Goal: Transaction & Acquisition: Book appointment/travel/reservation

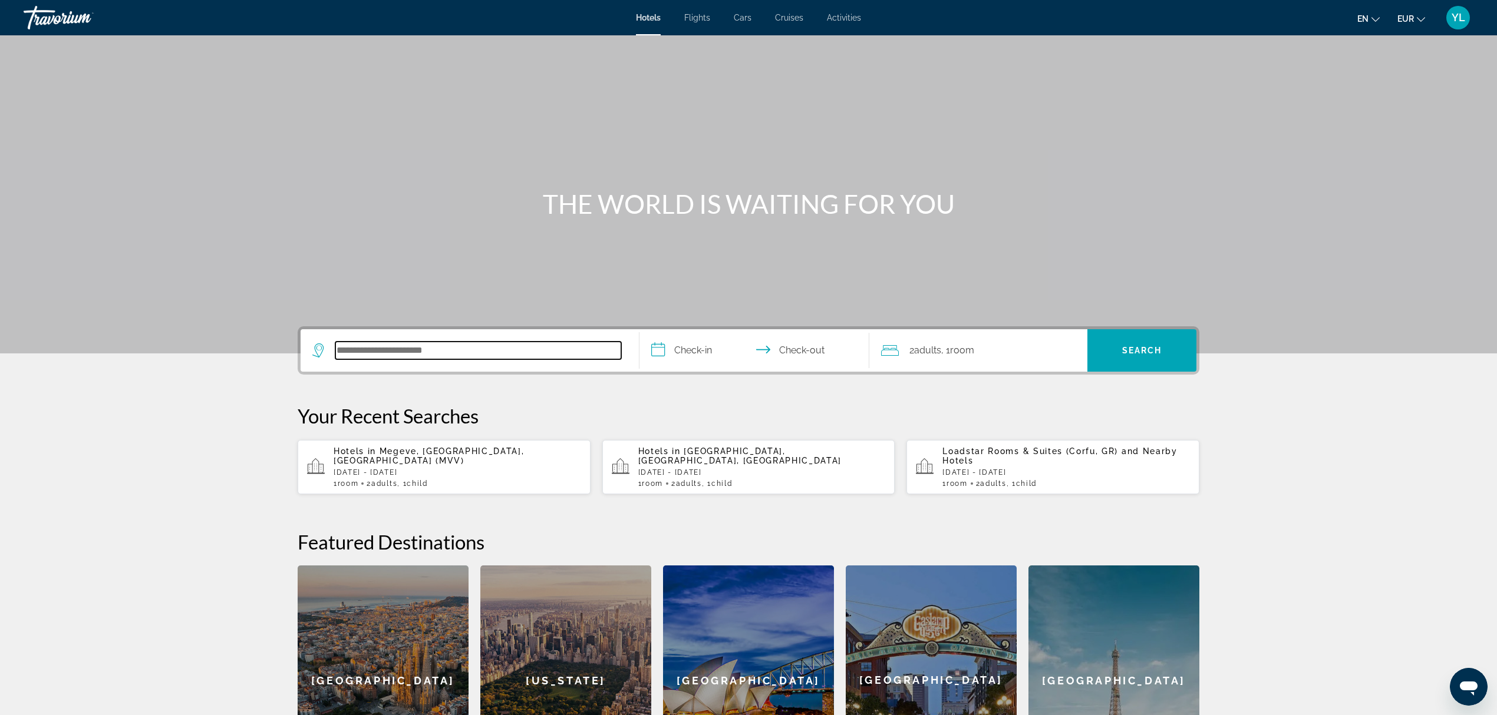
click at [431, 342] on input "Search hotel destination" at bounding box center [478, 351] width 286 height 18
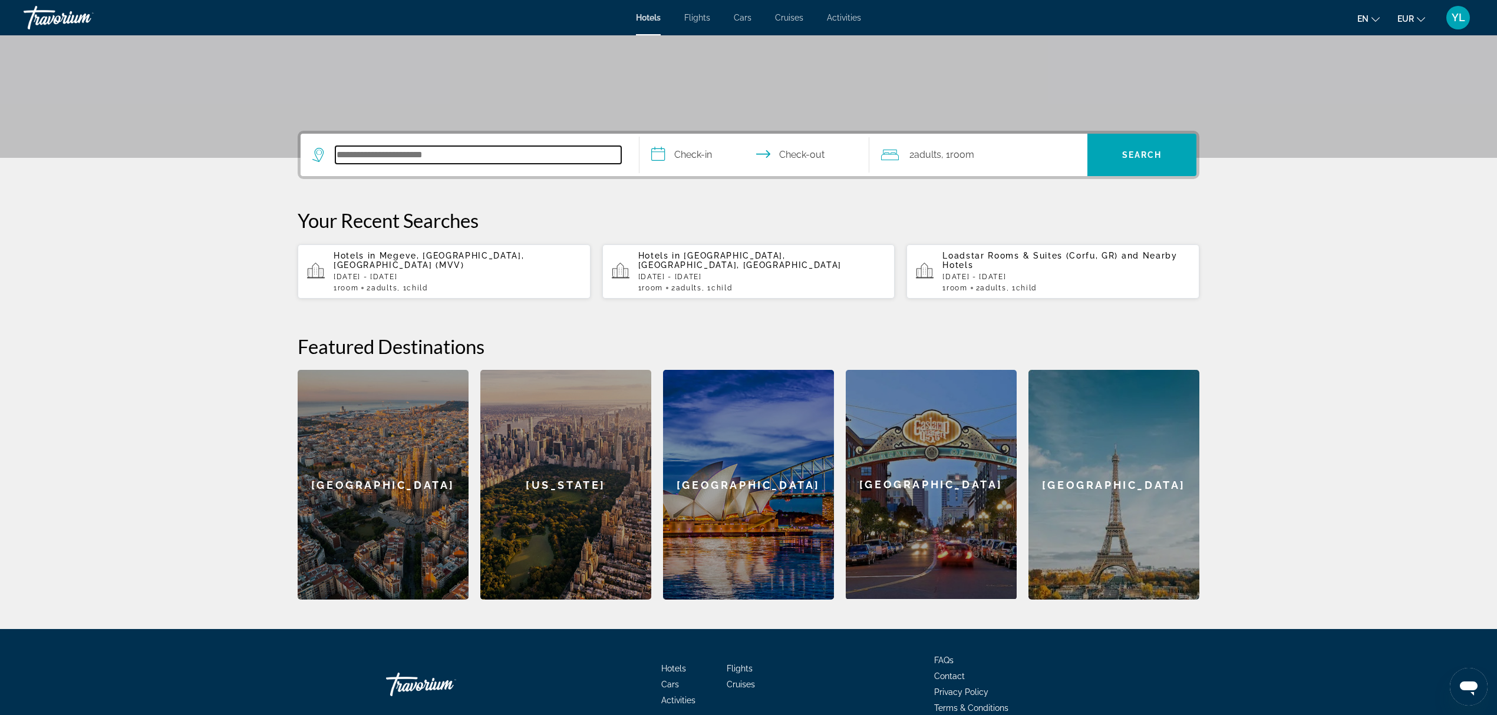
scroll to position [253, 0]
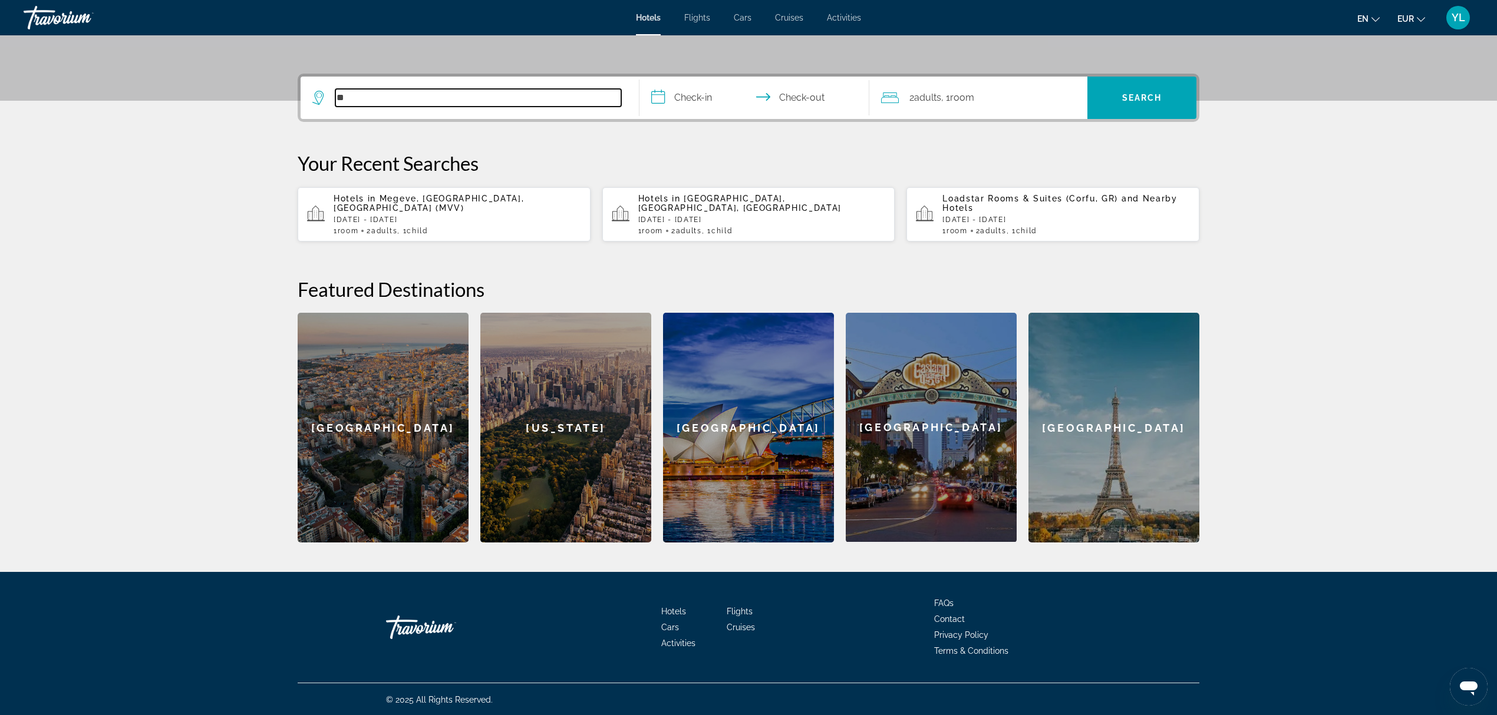
type input "*"
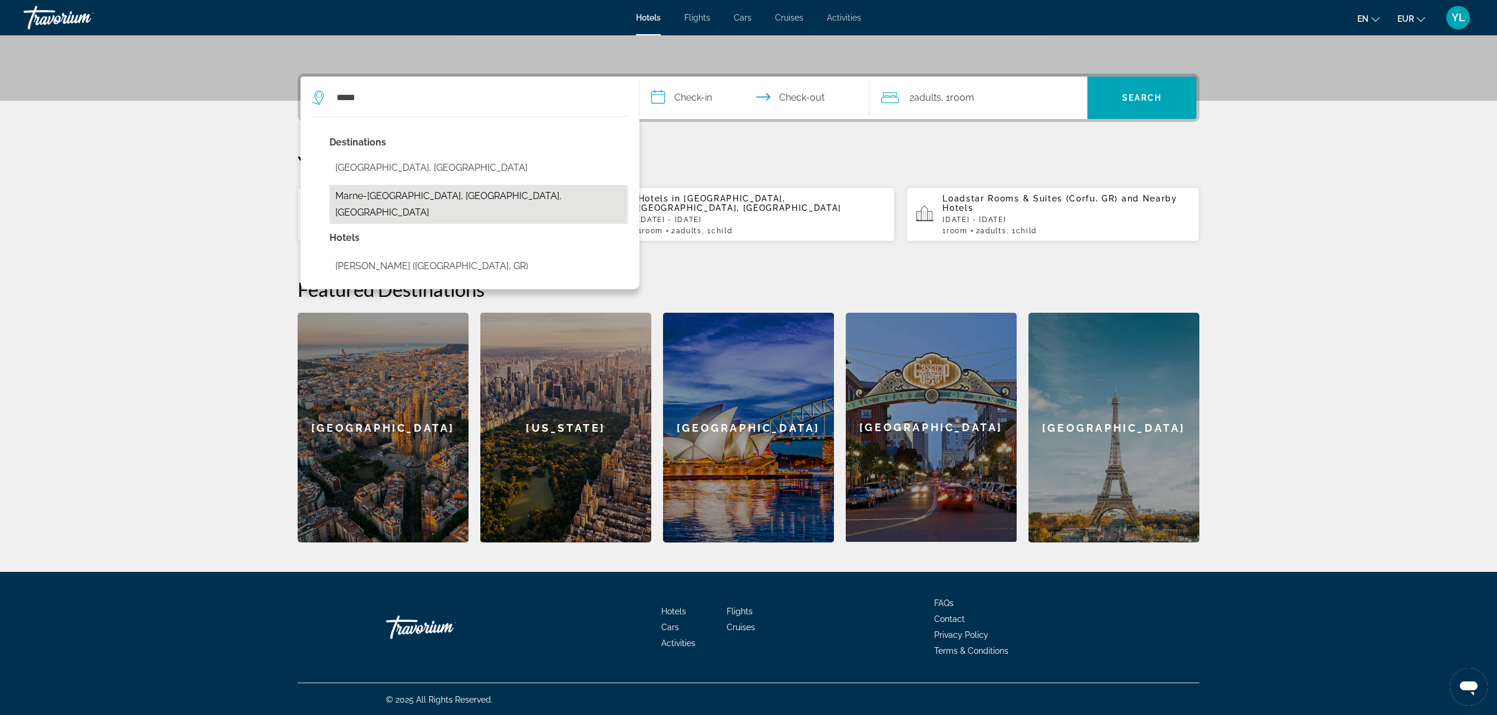
click at [470, 192] on button "Marne-[GEOGRAPHIC_DATA], [GEOGRAPHIC_DATA], [GEOGRAPHIC_DATA]" at bounding box center [478, 204] width 298 height 39
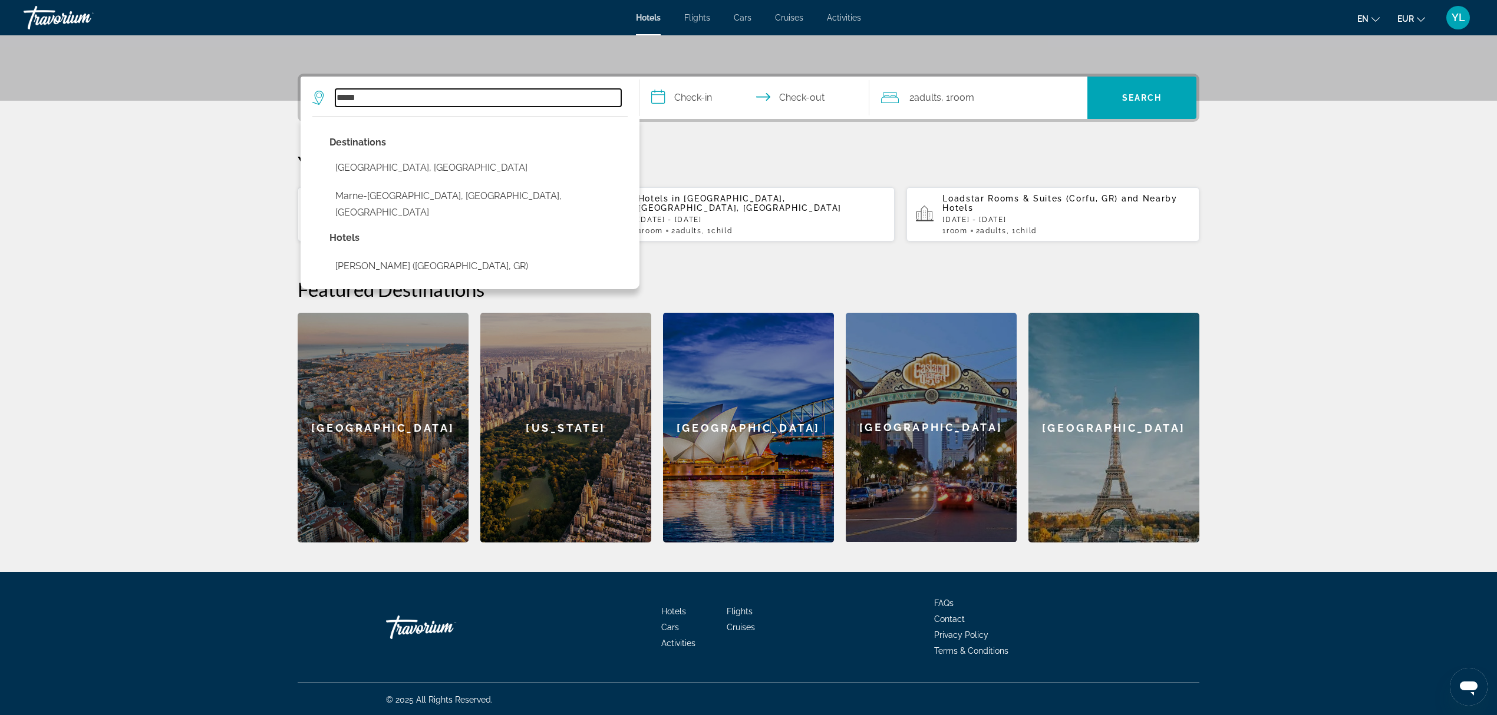
type input "**********"
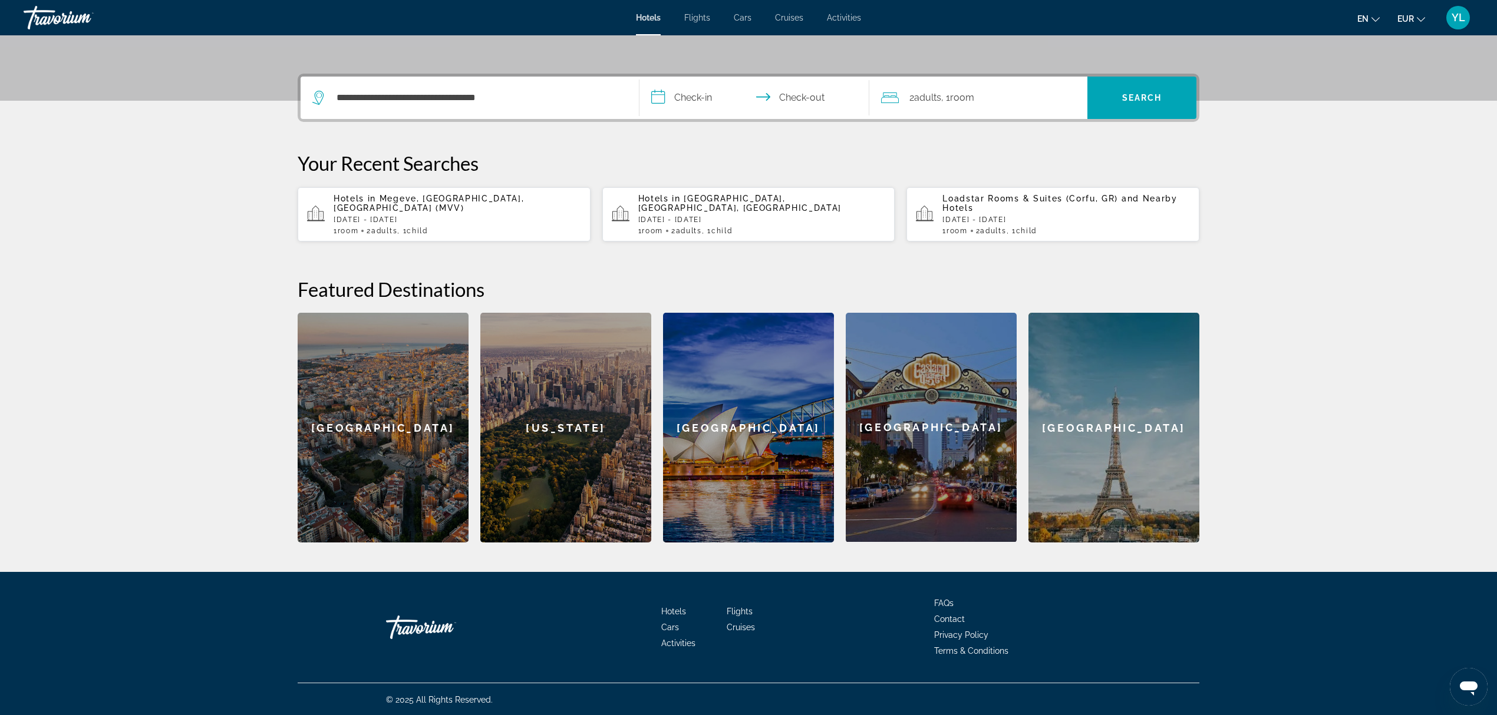
click at [705, 99] on input "**********" at bounding box center [756, 100] width 235 height 46
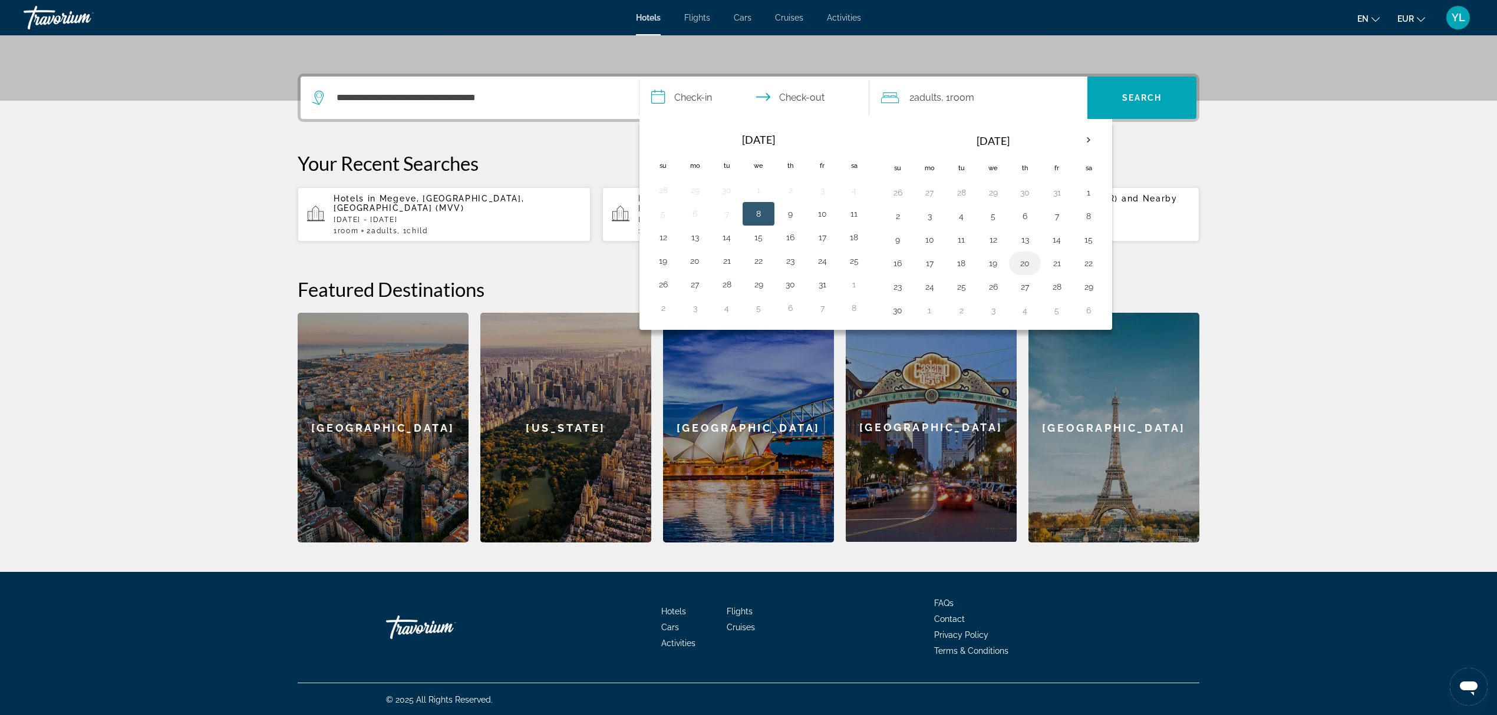
click at [1028, 262] on button "20" at bounding box center [1024, 263] width 19 height 17
click at [893, 283] on button "23" at bounding box center [897, 287] width 19 height 17
type input "**********"
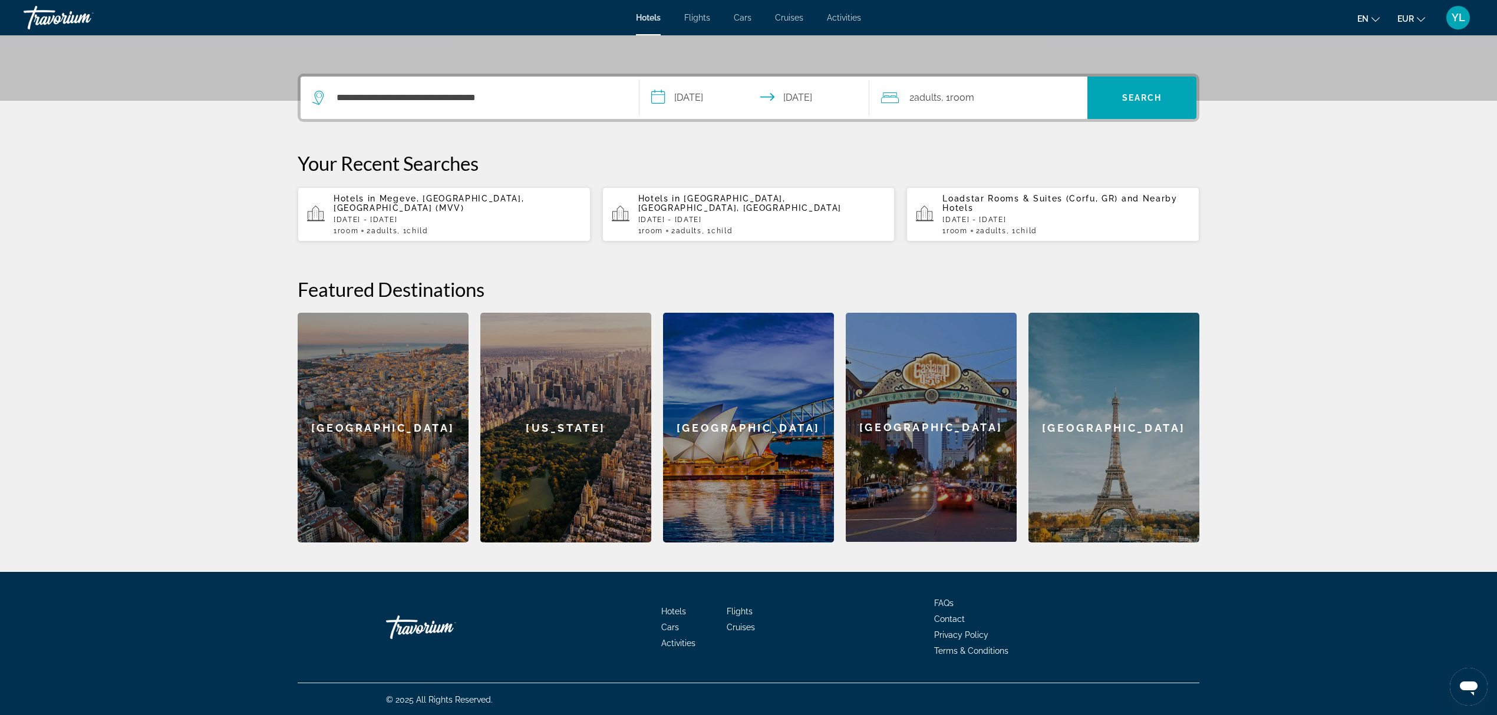
click at [988, 107] on div "2 Adult Adults , 1 Room rooms" at bounding box center [984, 98] width 206 height 42
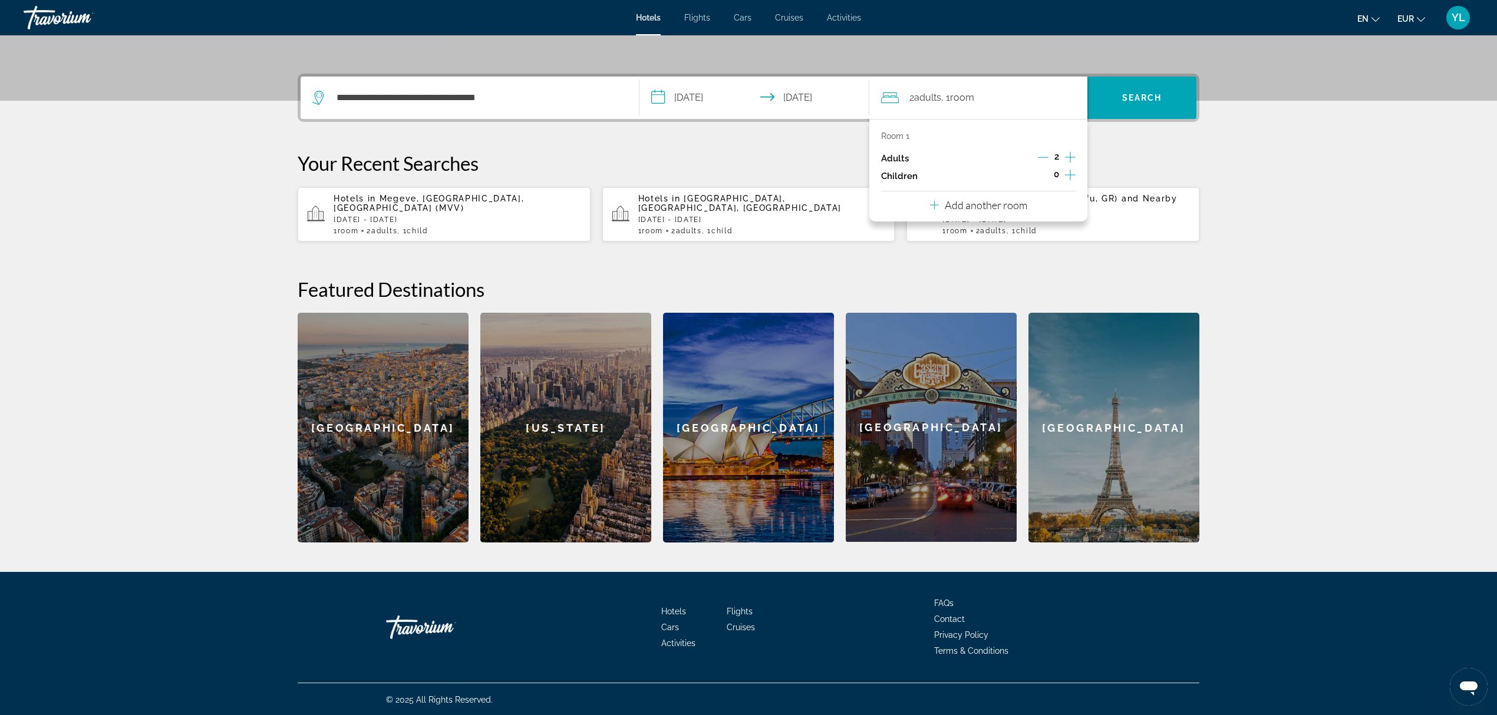
click at [1074, 180] on icon "Increment children" at bounding box center [1070, 175] width 11 height 14
click at [959, 204] on icon "Travelers: 2 adults, 1 child" at bounding box center [962, 207] width 14 height 14
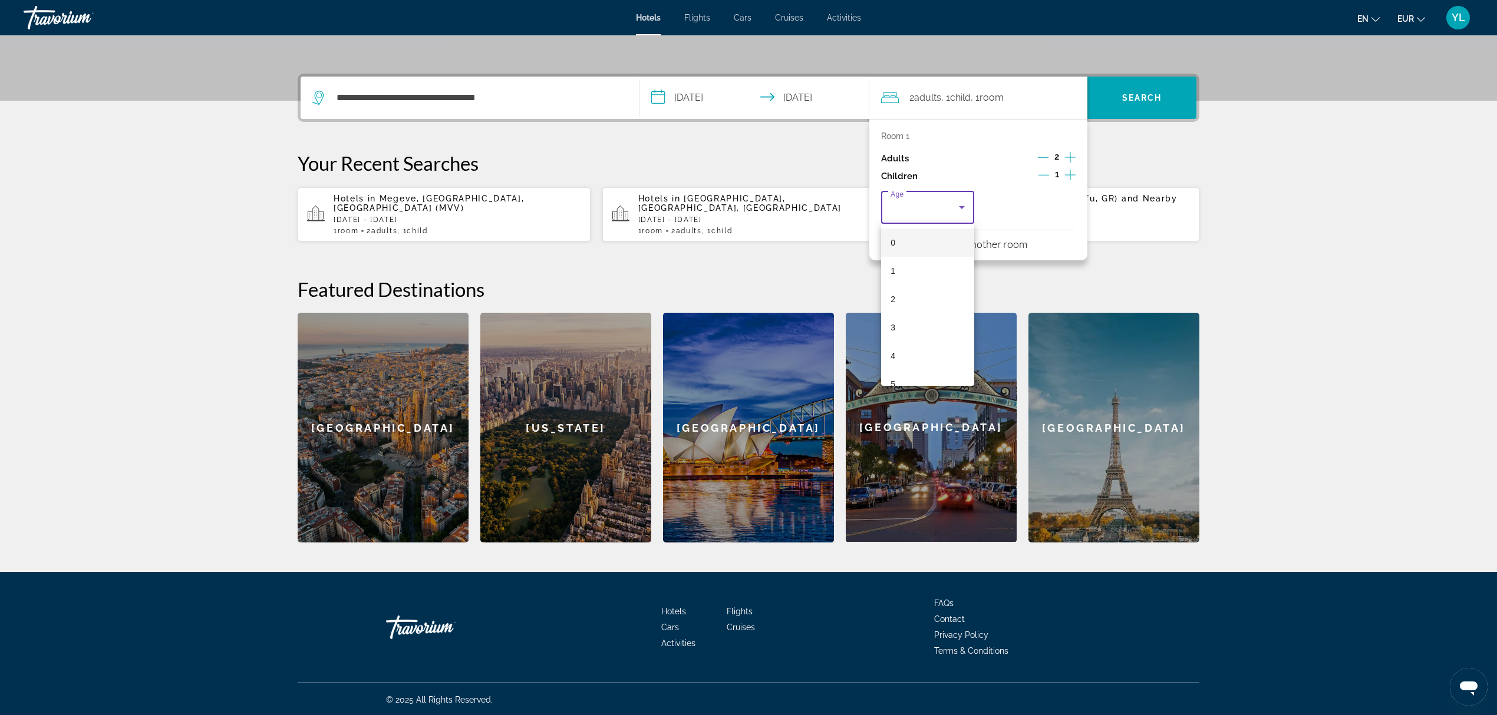
click at [921, 267] on mat-option "1" at bounding box center [927, 271] width 93 height 28
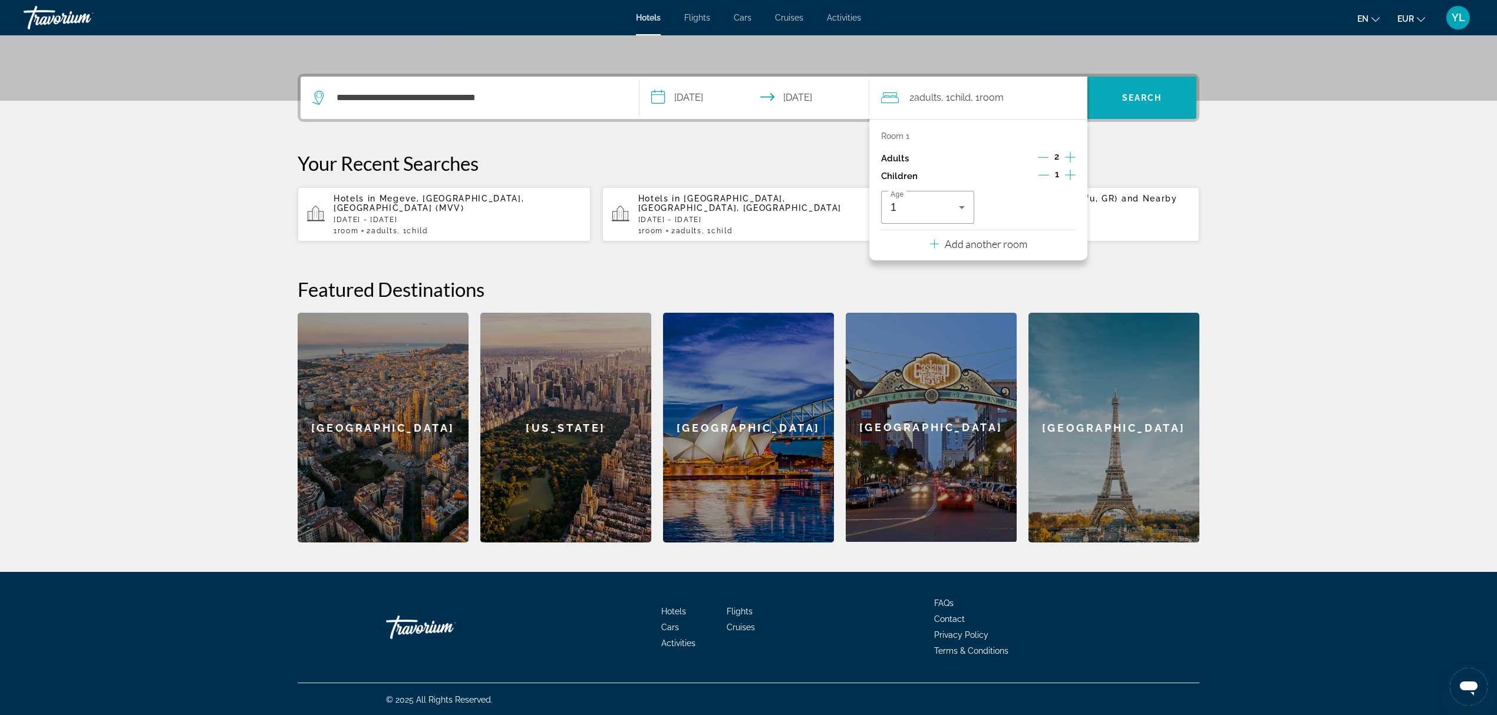
click at [1136, 112] on span "Search" at bounding box center [1141, 98] width 109 height 42
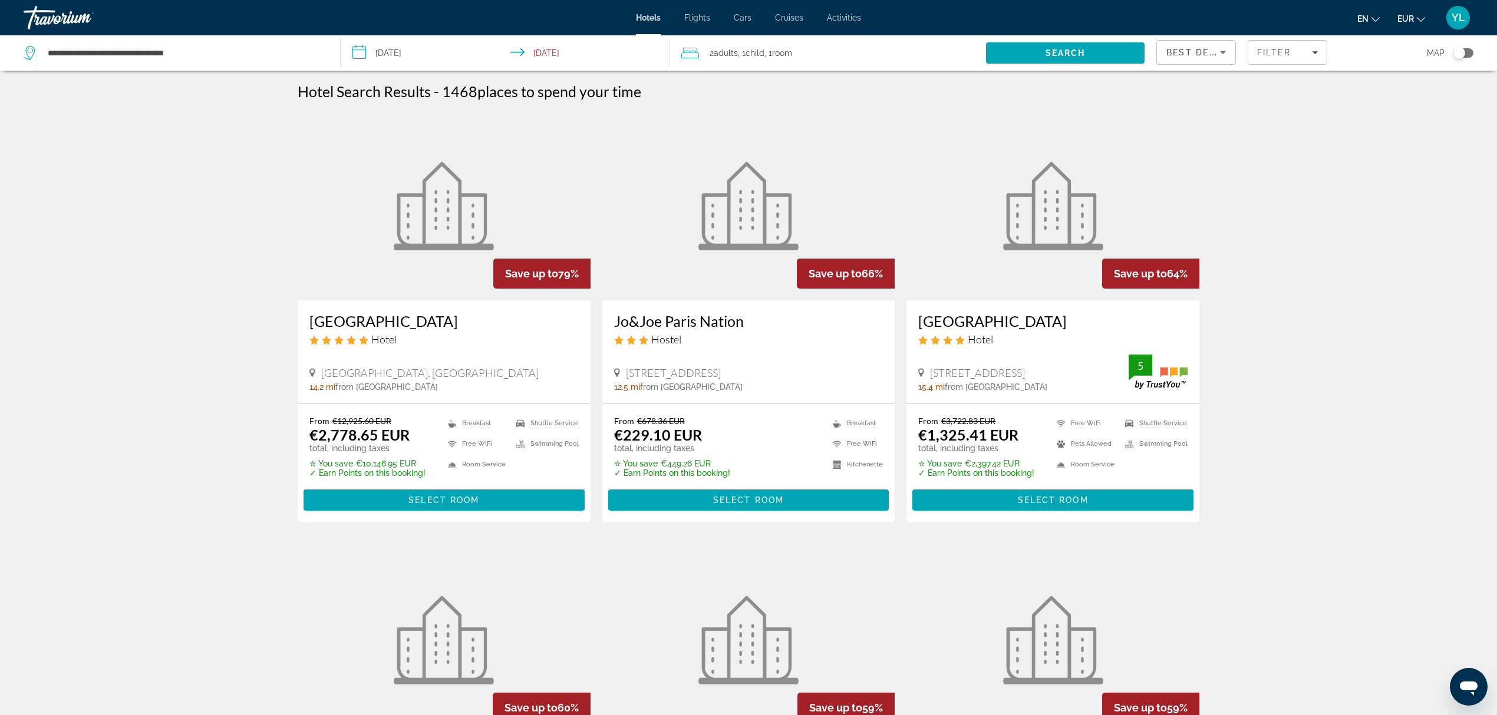
click at [1464, 48] on div "Toggle map" at bounding box center [1463, 52] width 20 height 9
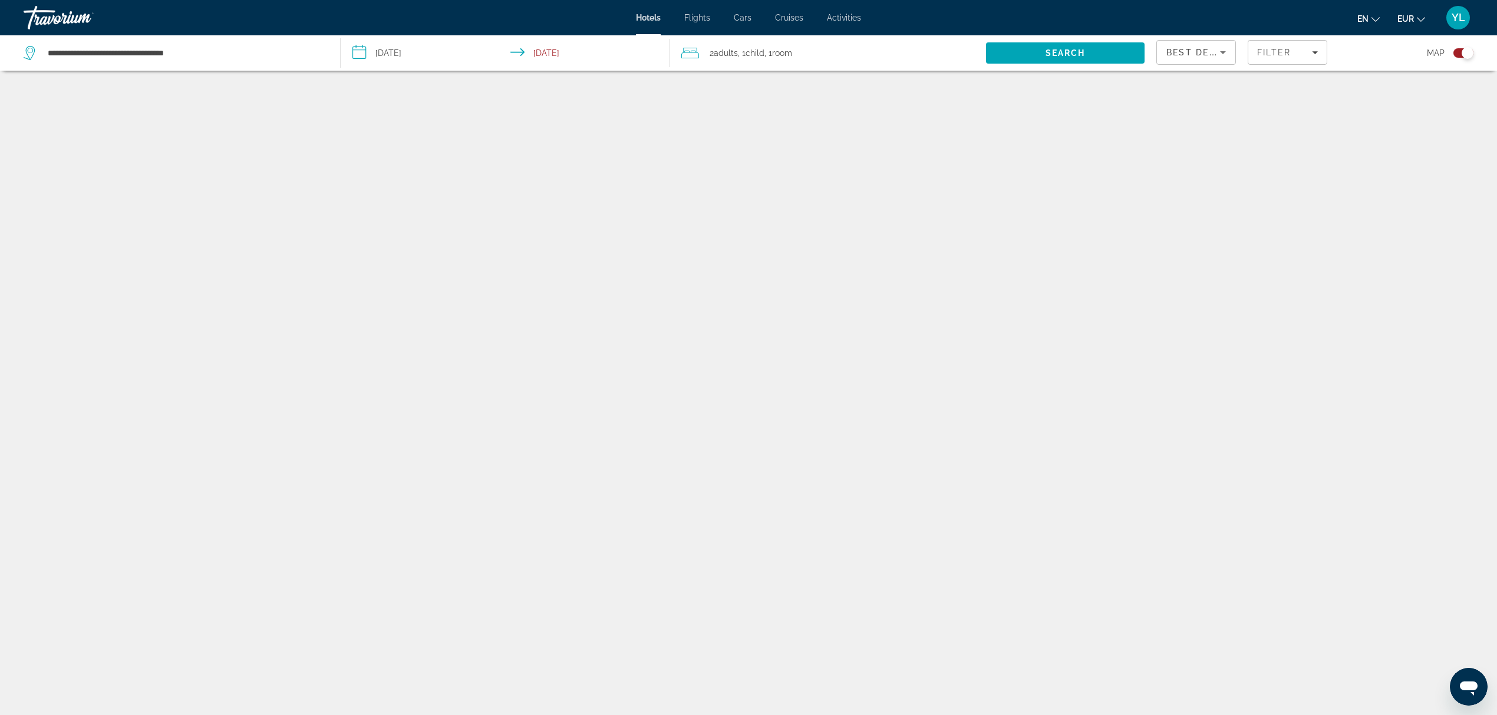
scroll to position [71, 0]
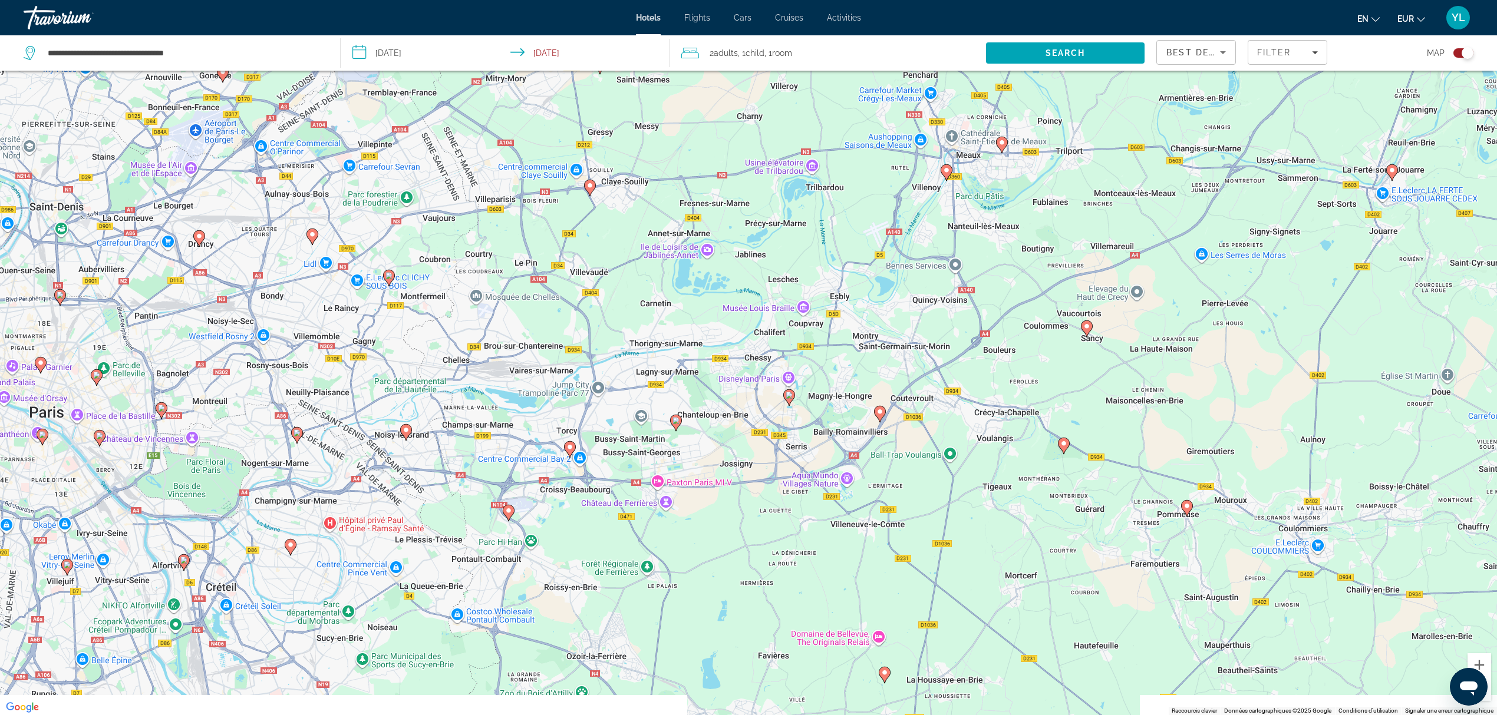
drag, startPoint x: 806, startPoint y: 434, endPoint x: 821, endPoint y: 382, distance: 53.3
click at [821, 382] on div "Pour activer le glissement avec le clavier, appuyez sur Alt+Entrée. Une fois ce…" at bounding box center [748, 357] width 1497 height 715
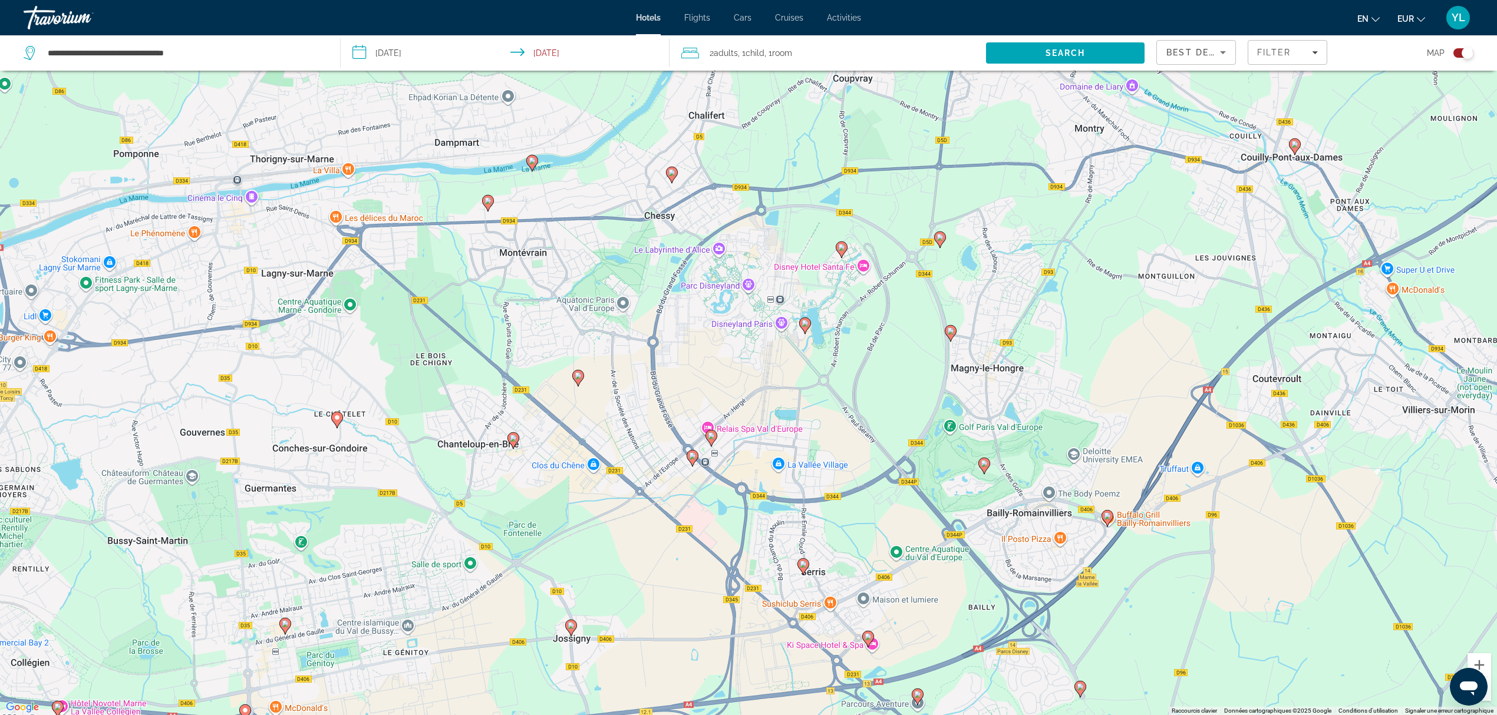
drag, startPoint x: 819, startPoint y: 415, endPoint x: 823, endPoint y: 358, distance: 56.8
click at [823, 358] on div "Pour activer le glissement avec le clavier, appuyez sur Alt+Entrée. Une fois ce…" at bounding box center [748, 357] width 1497 height 715
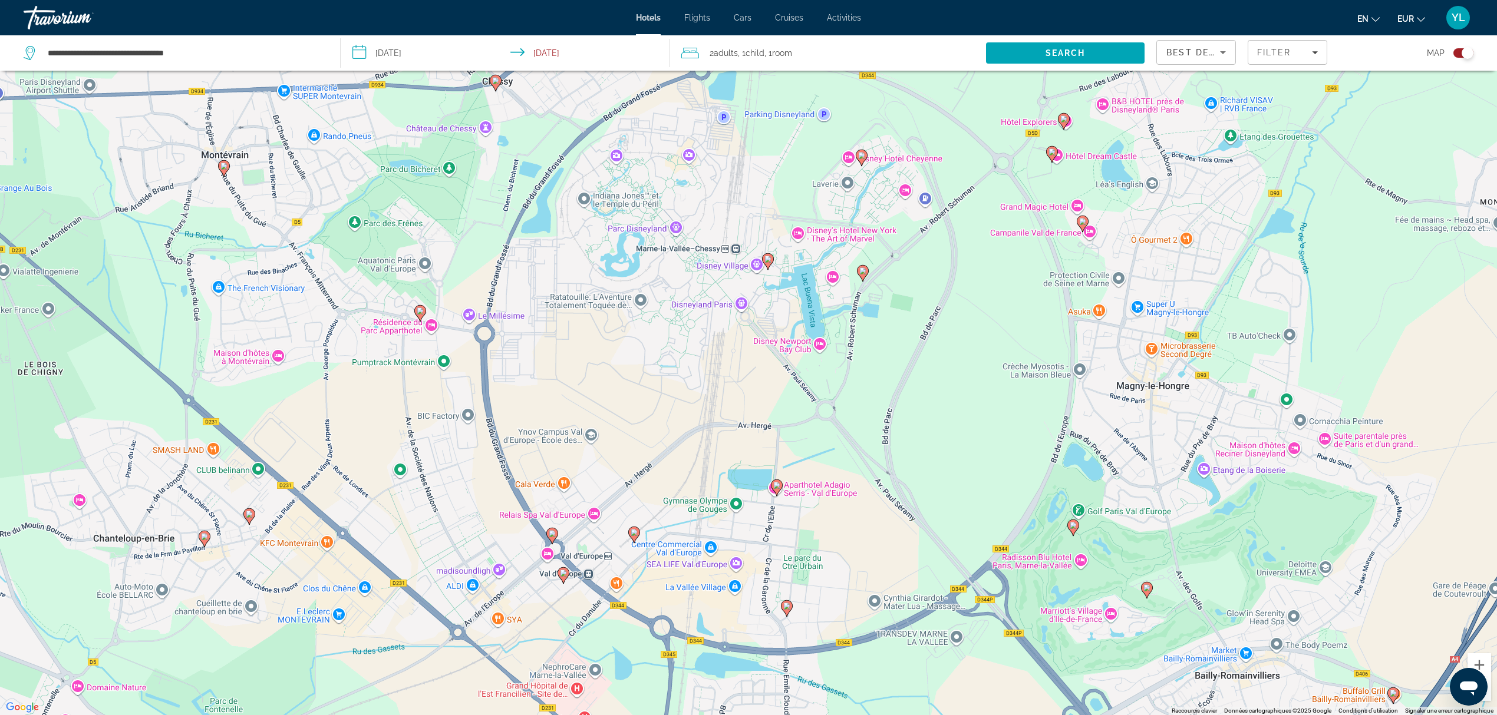
drag, startPoint x: 906, startPoint y: 288, endPoint x: 908, endPoint y: 344, distance: 56.6
click at [908, 344] on div "Pour activer le glissement avec le clavier, appuyez sur Alt+Entrée. Une fois ce…" at bounding box center [748, 357] width 1497 height 715
click at [863, 160] on image "Main content" at bounding box center [861, 156] width 7 height 7
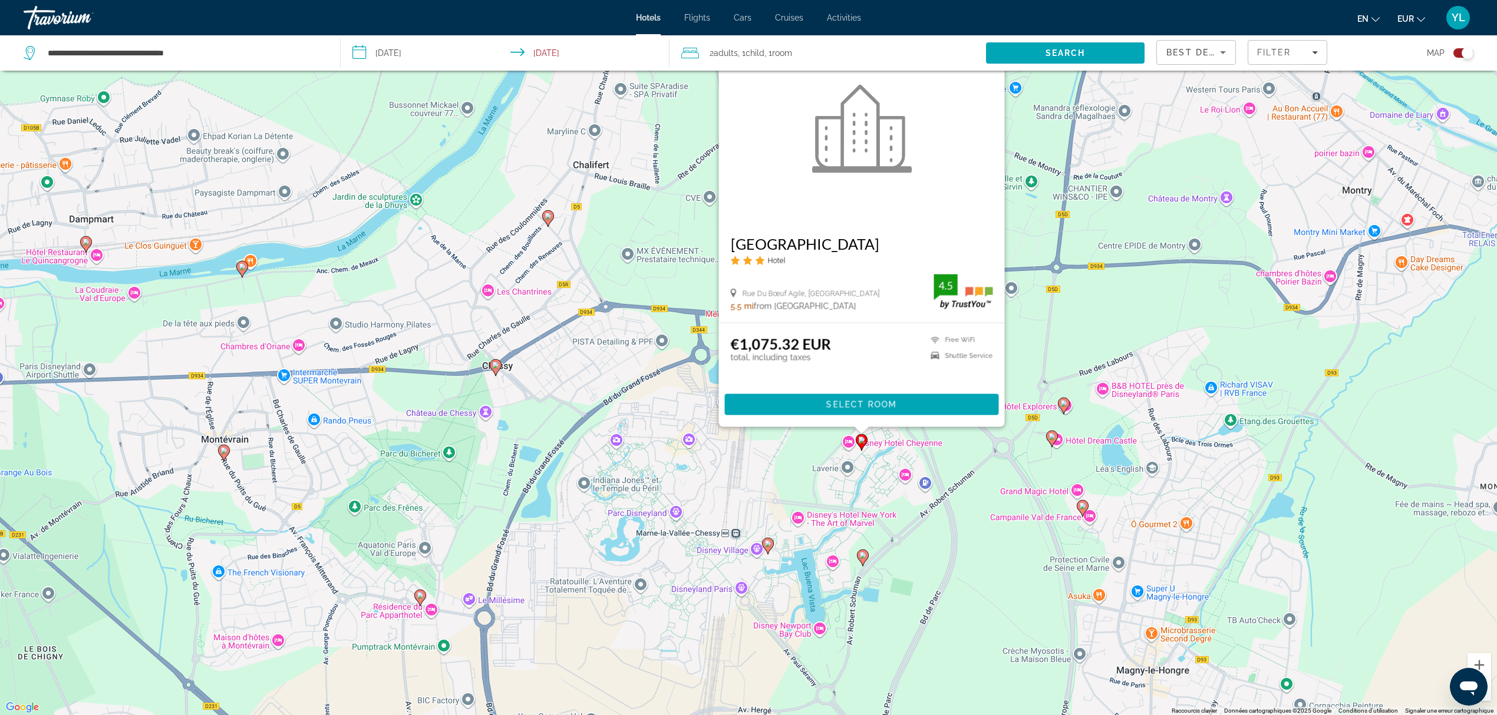
click at [861, 560] on icon "Main content" at bounding box center [862, 557] width 11 height 15
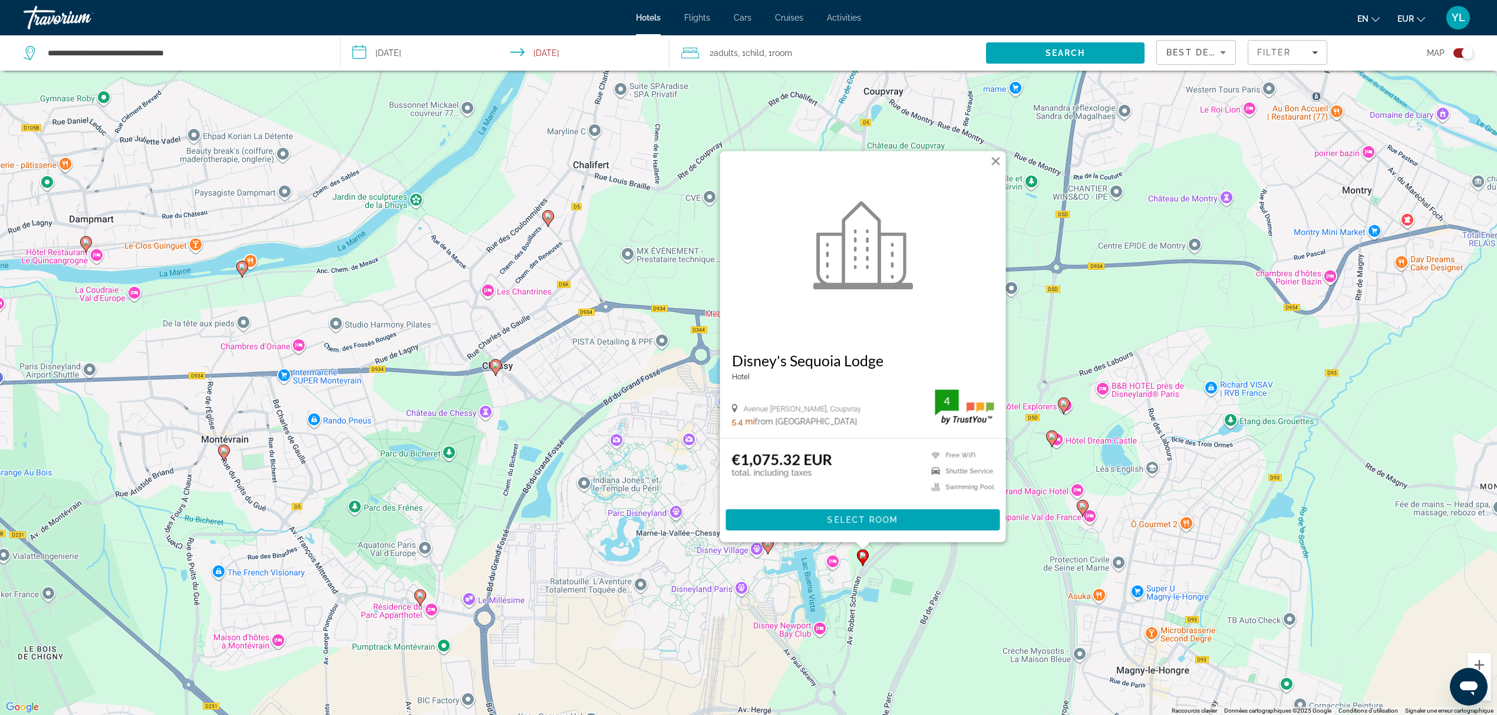
click at [770, 552] on icon "Main content" at bounding box center [768, 546] width 12 height 17
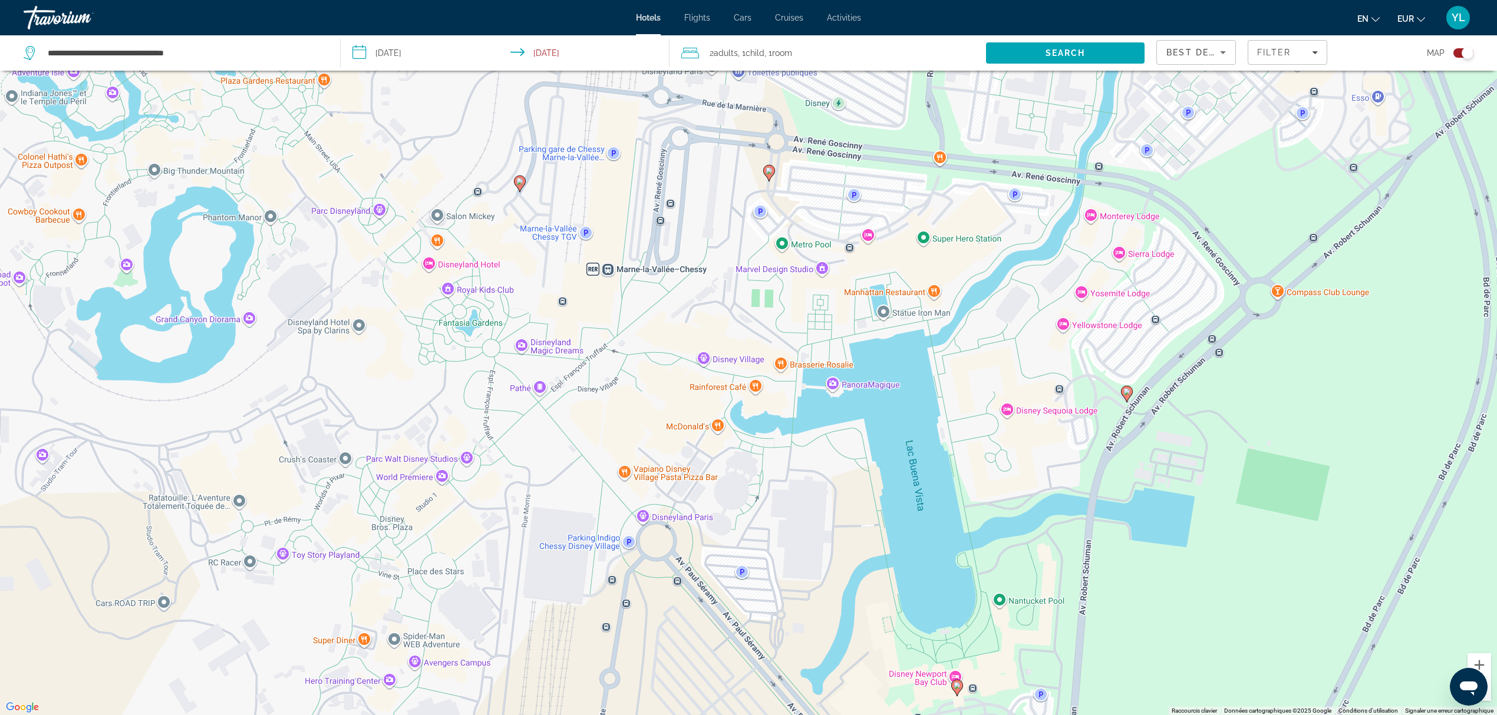
click at [520, 179] on image "Main content" at bounding box center [519, 181] width 7 height 7
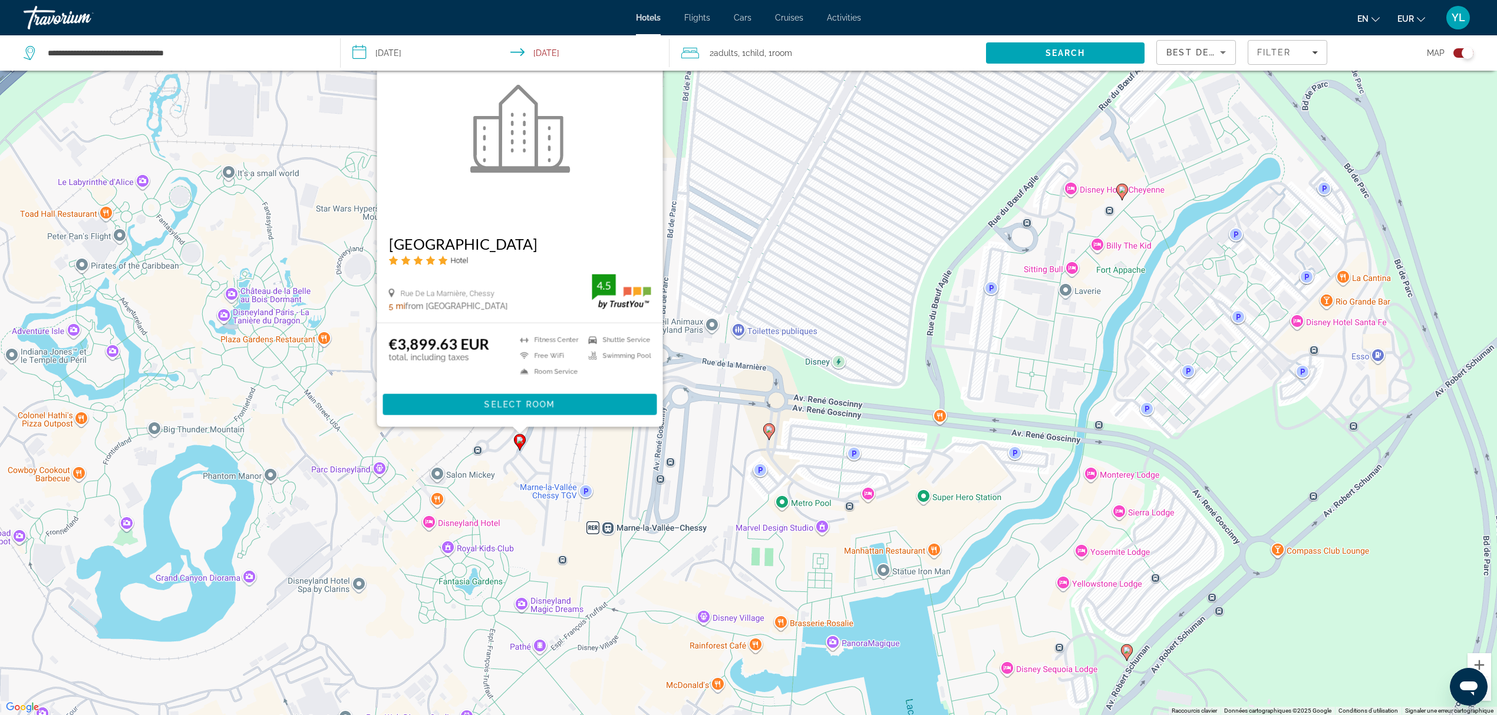
click at [770, 434] on icon "Main content" at bounding box center [769, 431] width 11 height 15
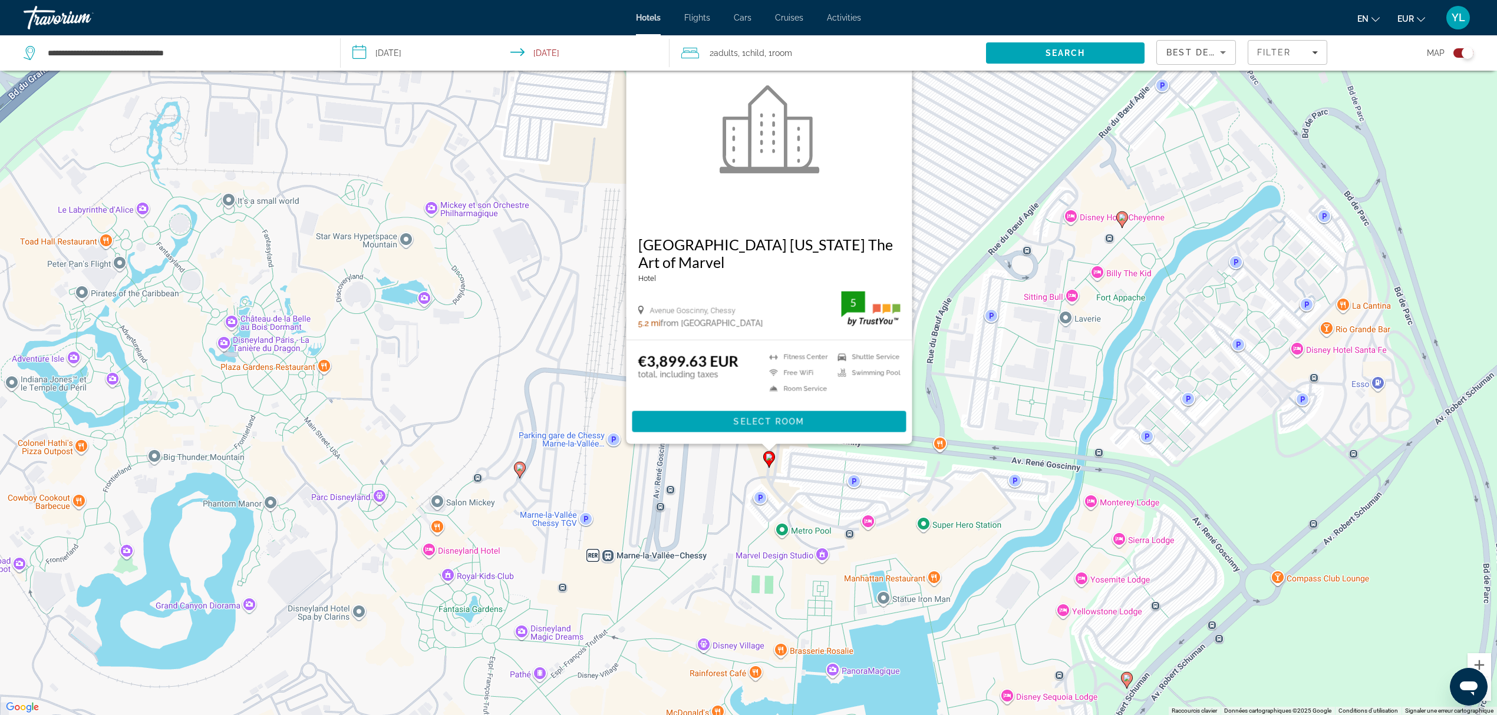
click at [1121, 217] on image "Main content" at bounding box center [1122, 217] width 7 height 7
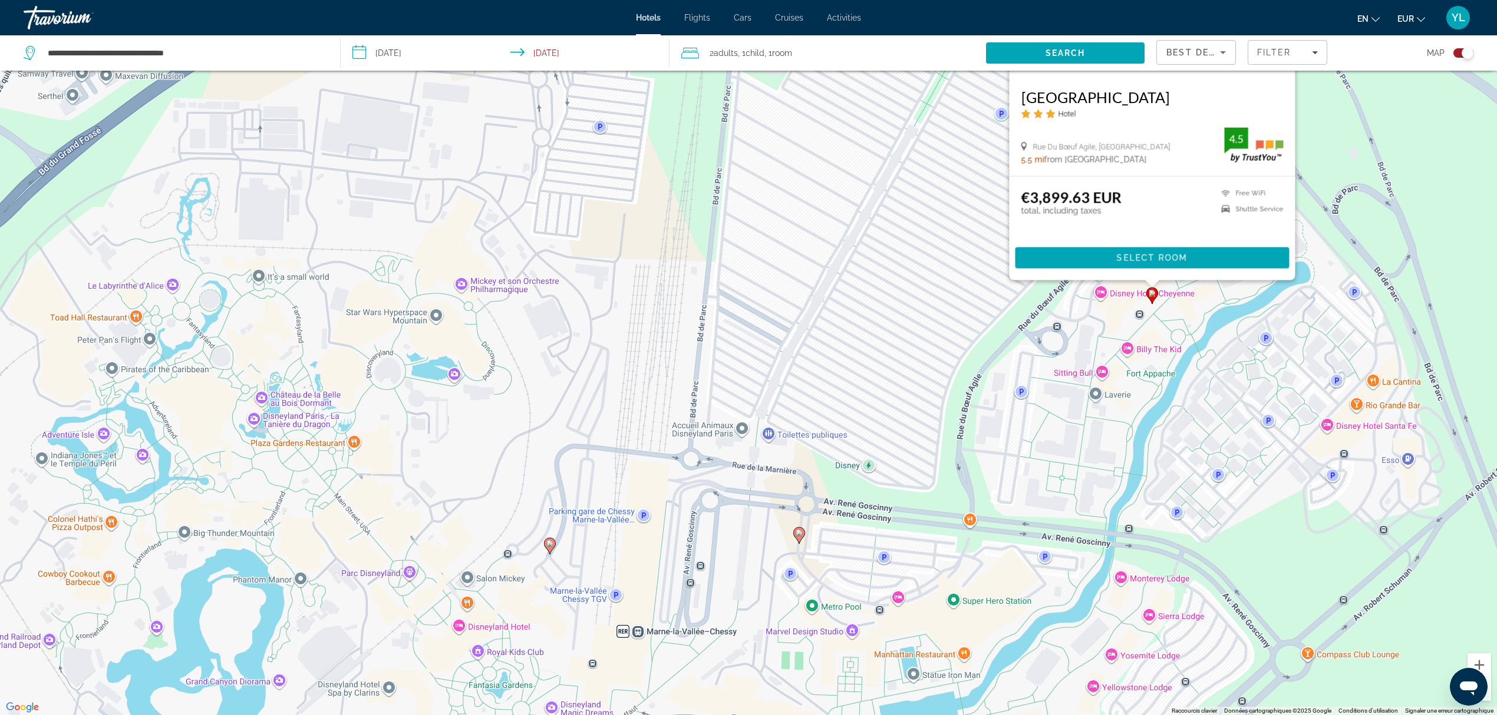
drag, startPoint x: 1229, startPoint y: 535, endPoint x: 1241, endPoint y: 331, distance: 204.8
click at [1241, 331] on div "Pour activer le glissement avec le clavier, appuyez sur Alt+Entrée. Une fois ce…" at bounding box center [748, 357] width 1497 height 715
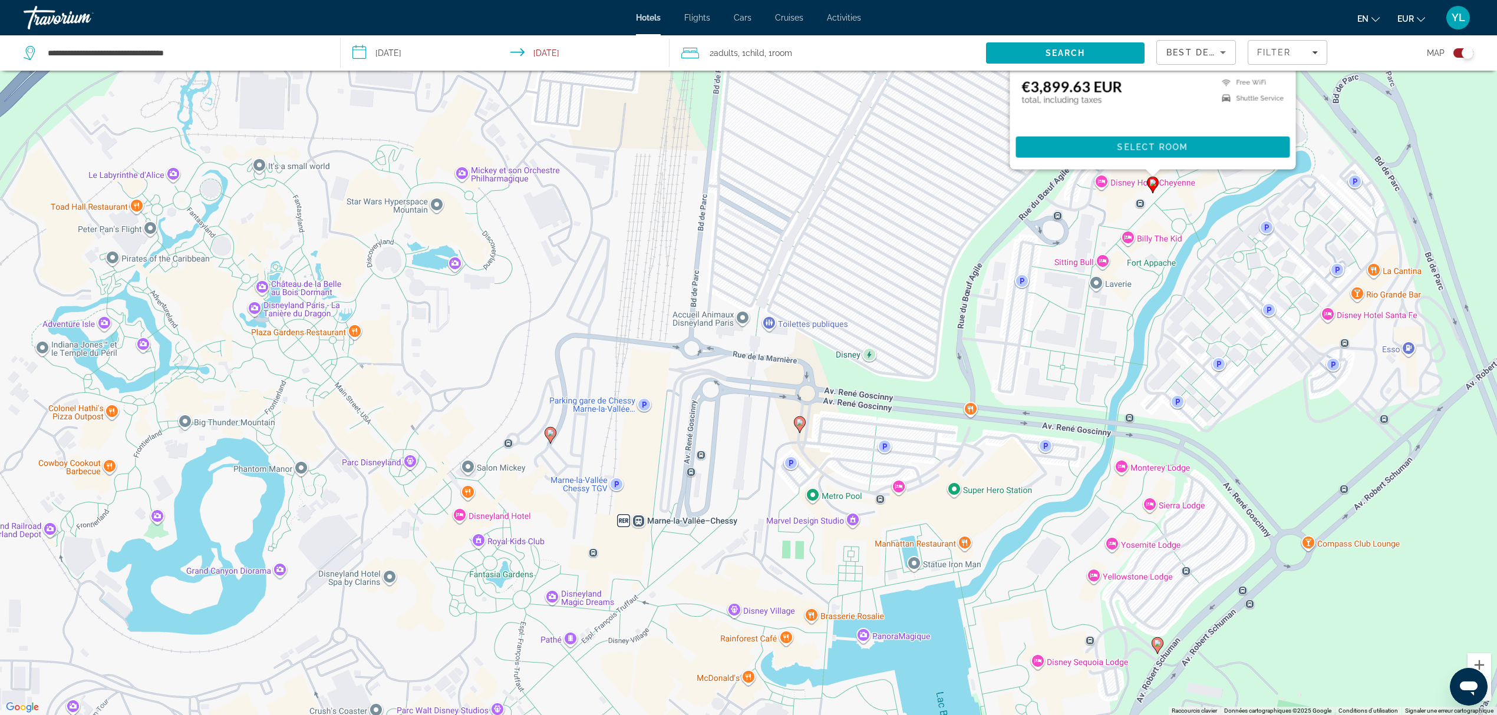
click at [1161, 644] on icon "Main content" at bounding box center [1157, 645] width 11 height 15
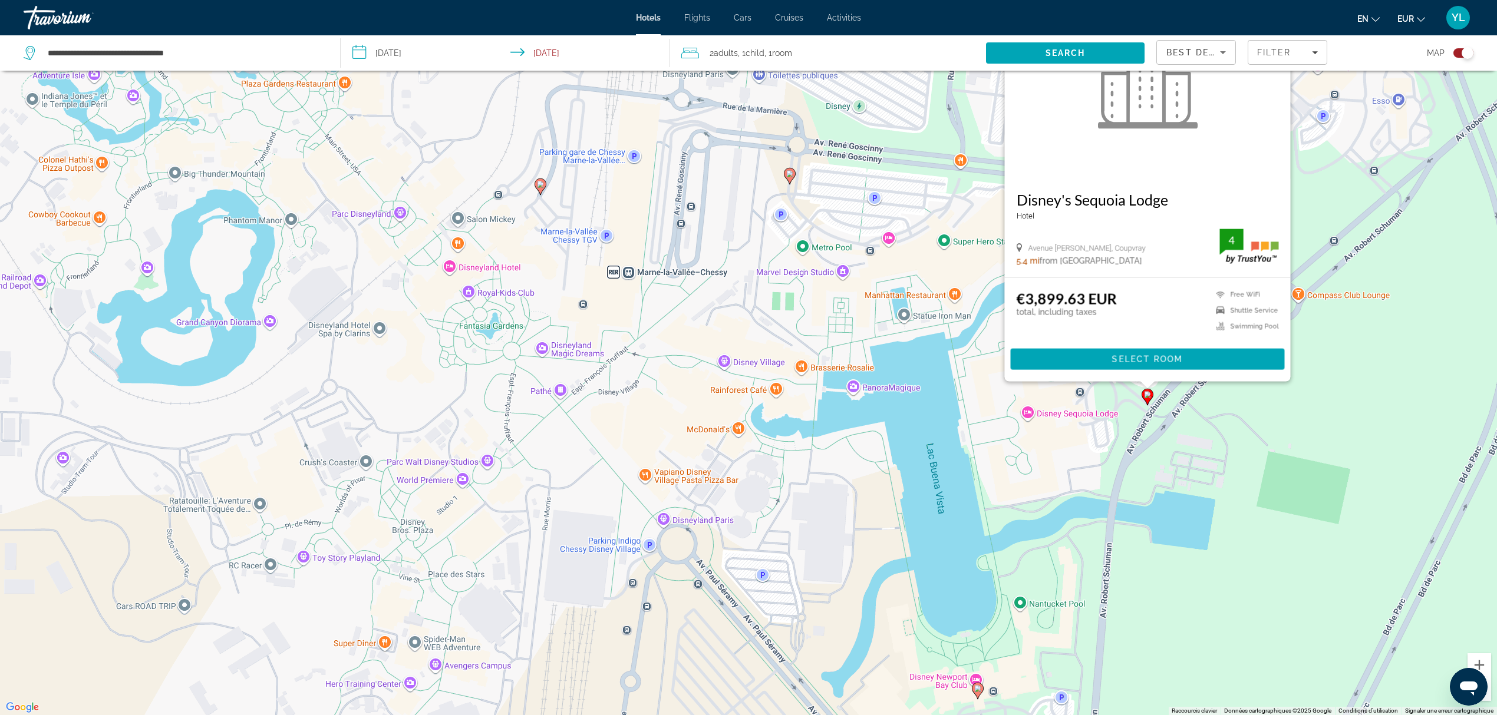
drag, startPoint x: 958, startPoint y: 632, endPoint x: 948, endPoint y: 376, distance: 256.6
click at [948, 375] on div "Pour activer le glissement avec le clavier, appuyez sur Alt+Entrée. Une fois ce…" at bounding box center [748, 357] width 1497 height 715
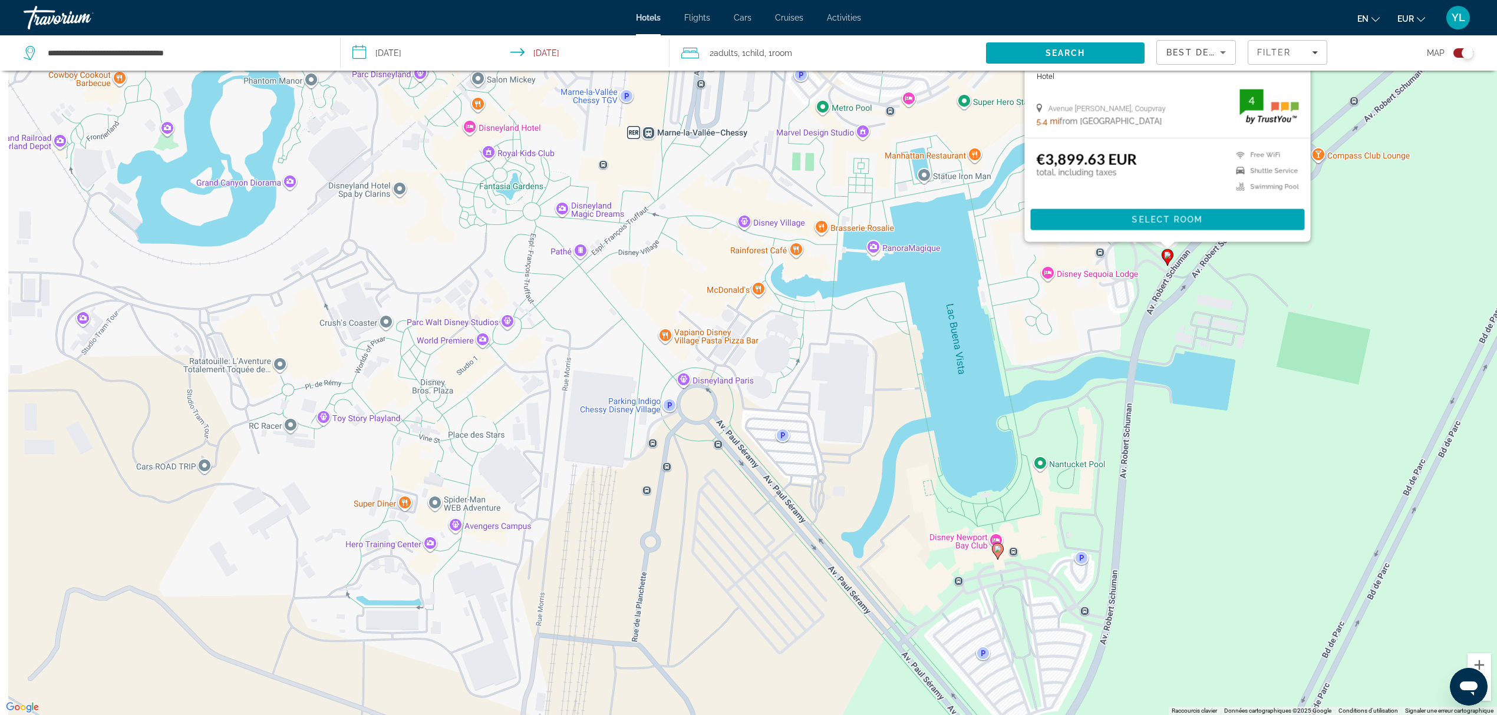
drag, startPoint x: 941, startPoint y: 533, endPoint x: 948, endPoint y: 510, distance: 23.5
click at [946, 505] on div "Pour activer le glissement avec le clavier, appuyez sur Alt+Entrée. Une fois ce…" at bounding box center [748, 357] width 1497 height 715
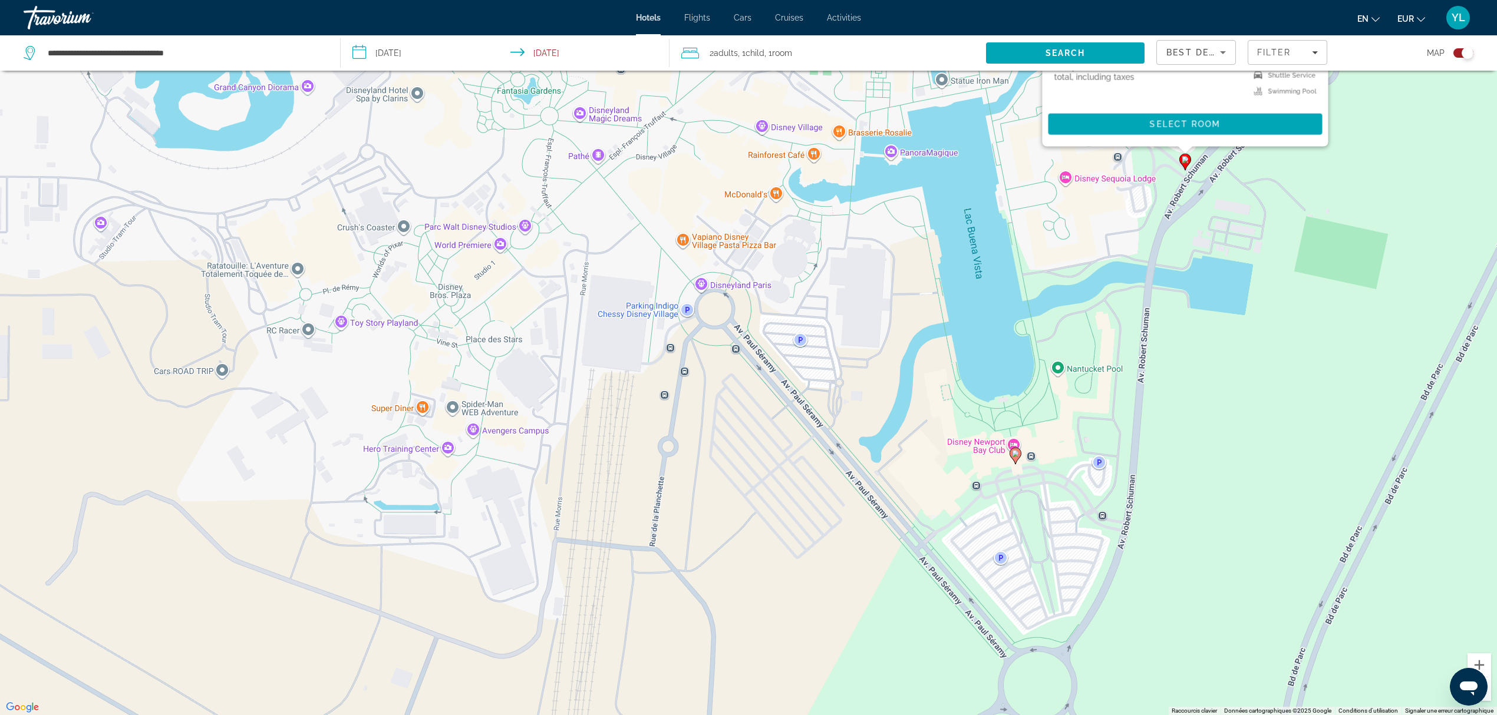
click at [1017, 451] on image "Main content" at bounding box center [1015, 453] width 7 height 7
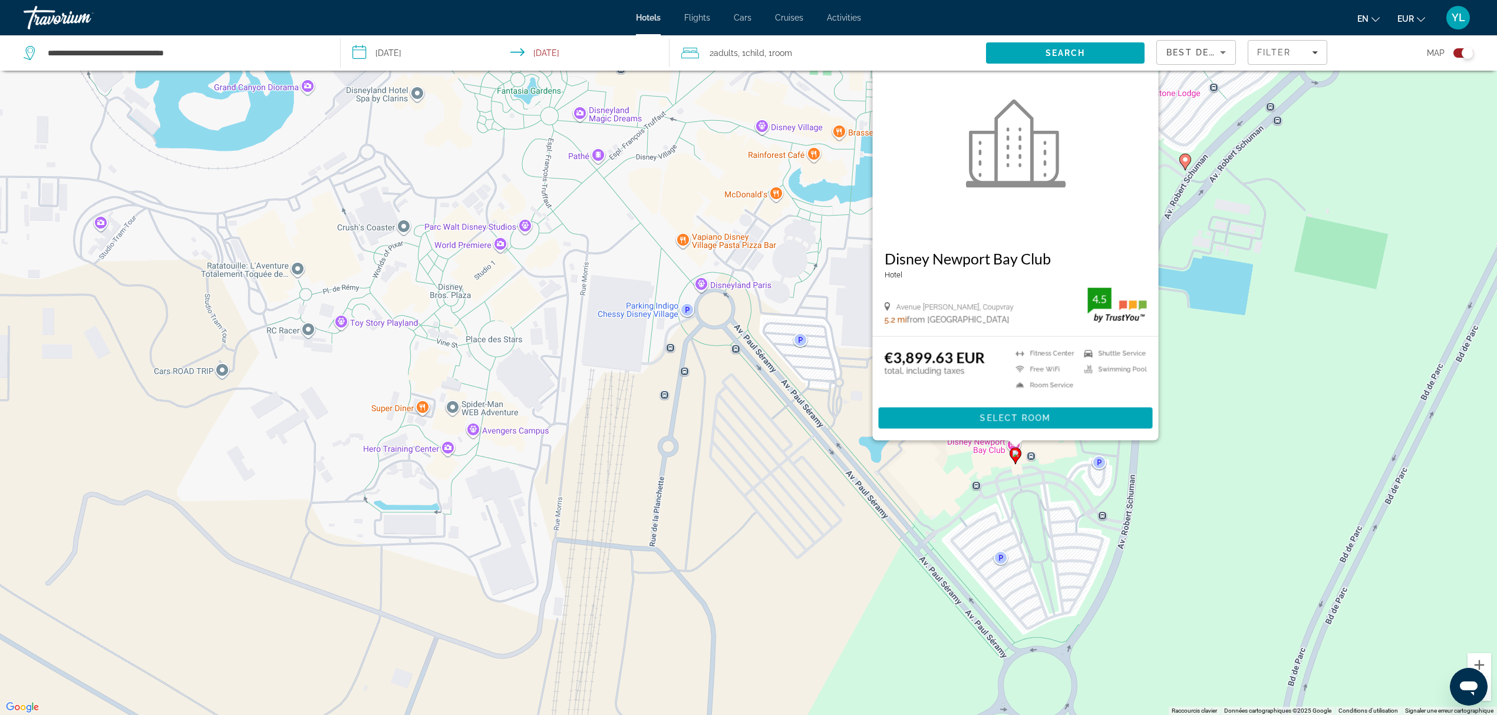
click at [918, 493] on div "Pour activer le glissement avec le clavier, appuyez sur Alt+Entrée. Une fois ce…" at bounding box center [748, 357] width 1497 height 715
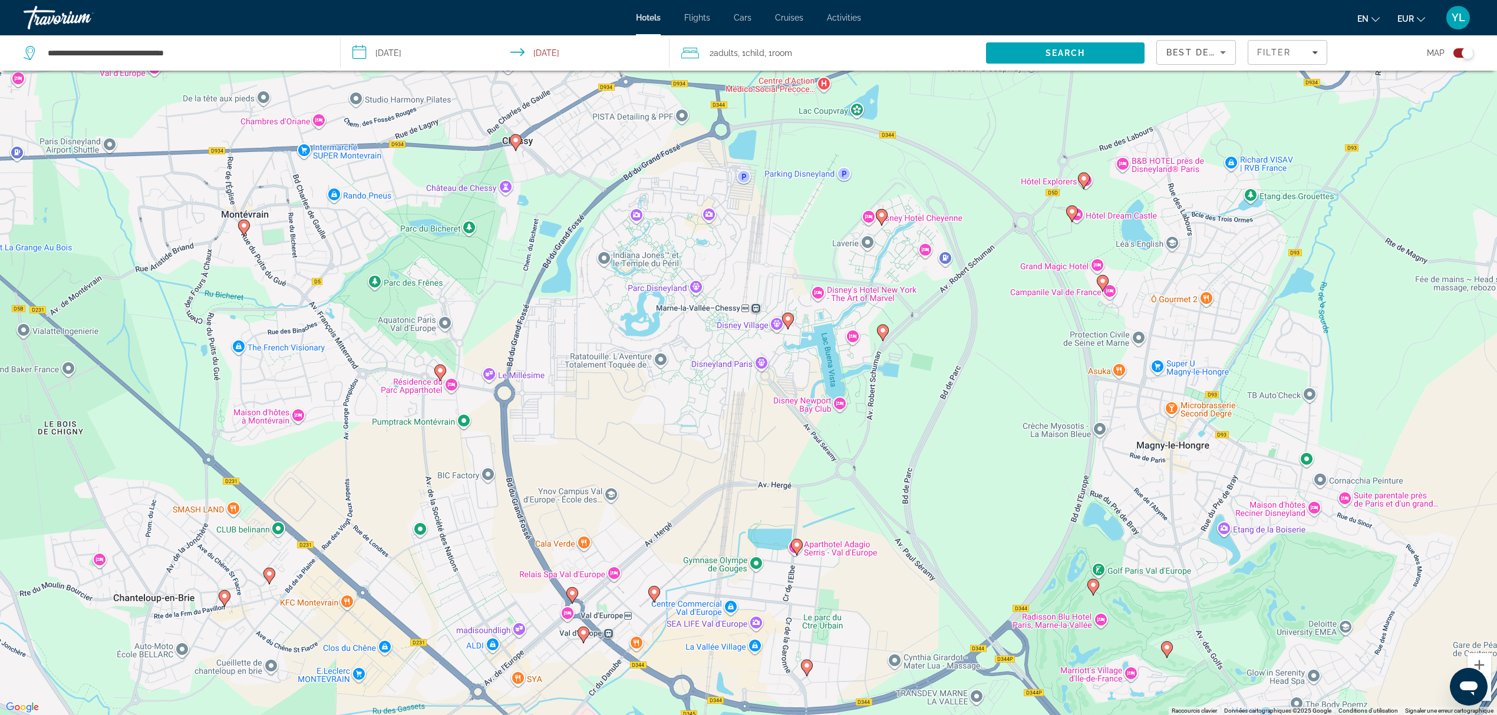
drag, startPoint x: 880, startPoint y: 536, endPoint x: 779, endPoint y: 463, distance: 125.1
click at [779, 463] on div "Pour activer le glissement avec le clavier, appuyez sur Alt+Entrée. Une fois ce…" at bounding box center [748, 357] width 1497 height 715
click at [575, 592] on image "Main content" at bounding box center [572, 591] width 7 height 7
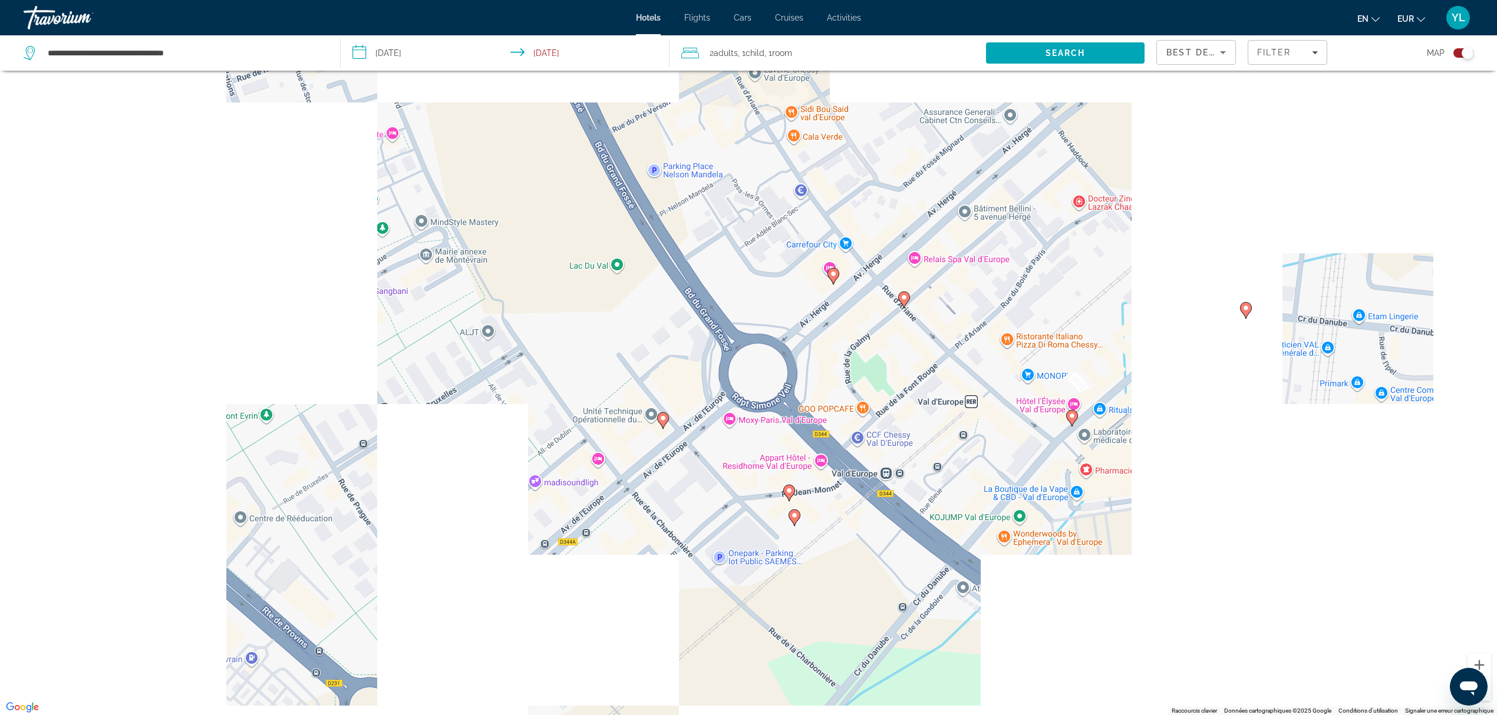
click at [746, 349] on div "Pour naviguer, appuyez sur les touches fléchées. Pour activer le glissement ave…" at bounding box center [748, 357] width 1497 height 715
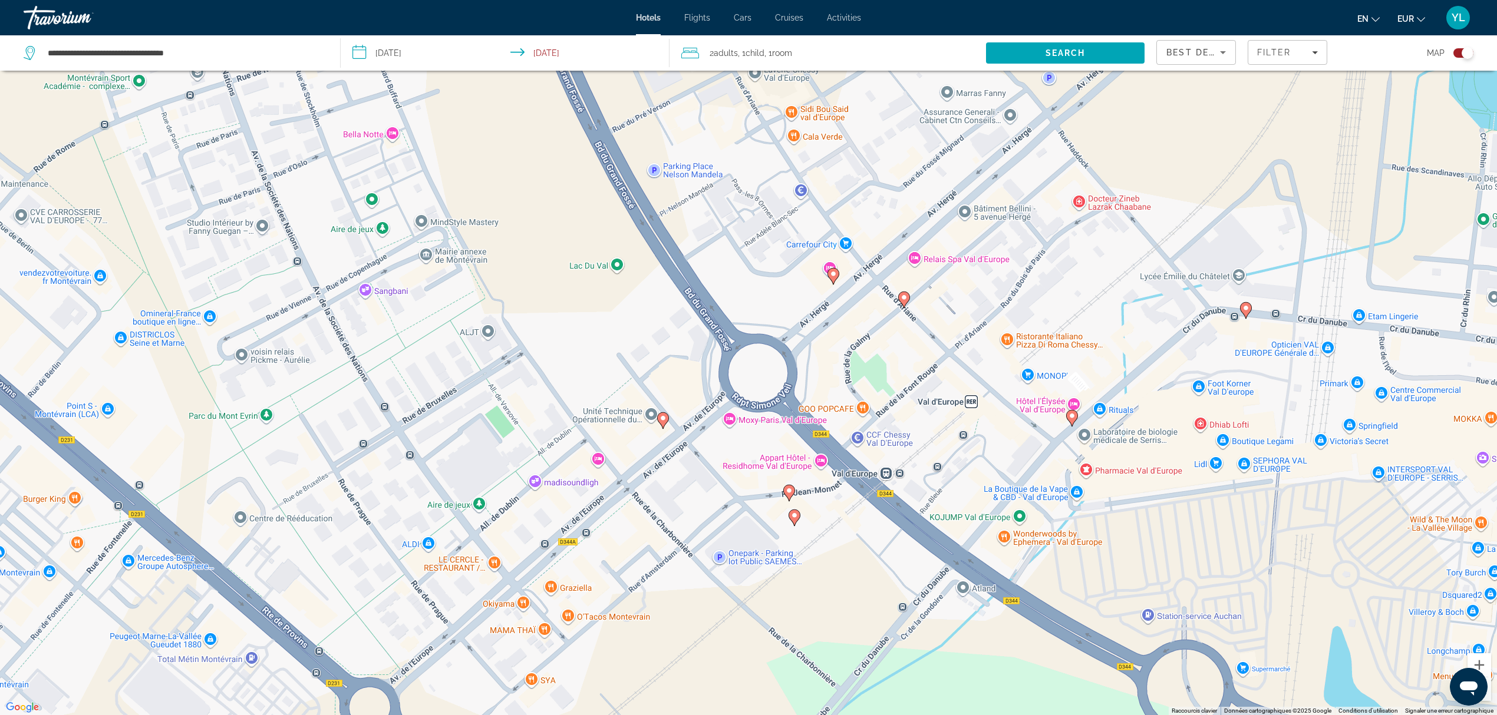
click at [835, 276] on image "Main content" at bounding box center [833, 274] width 7 height 7
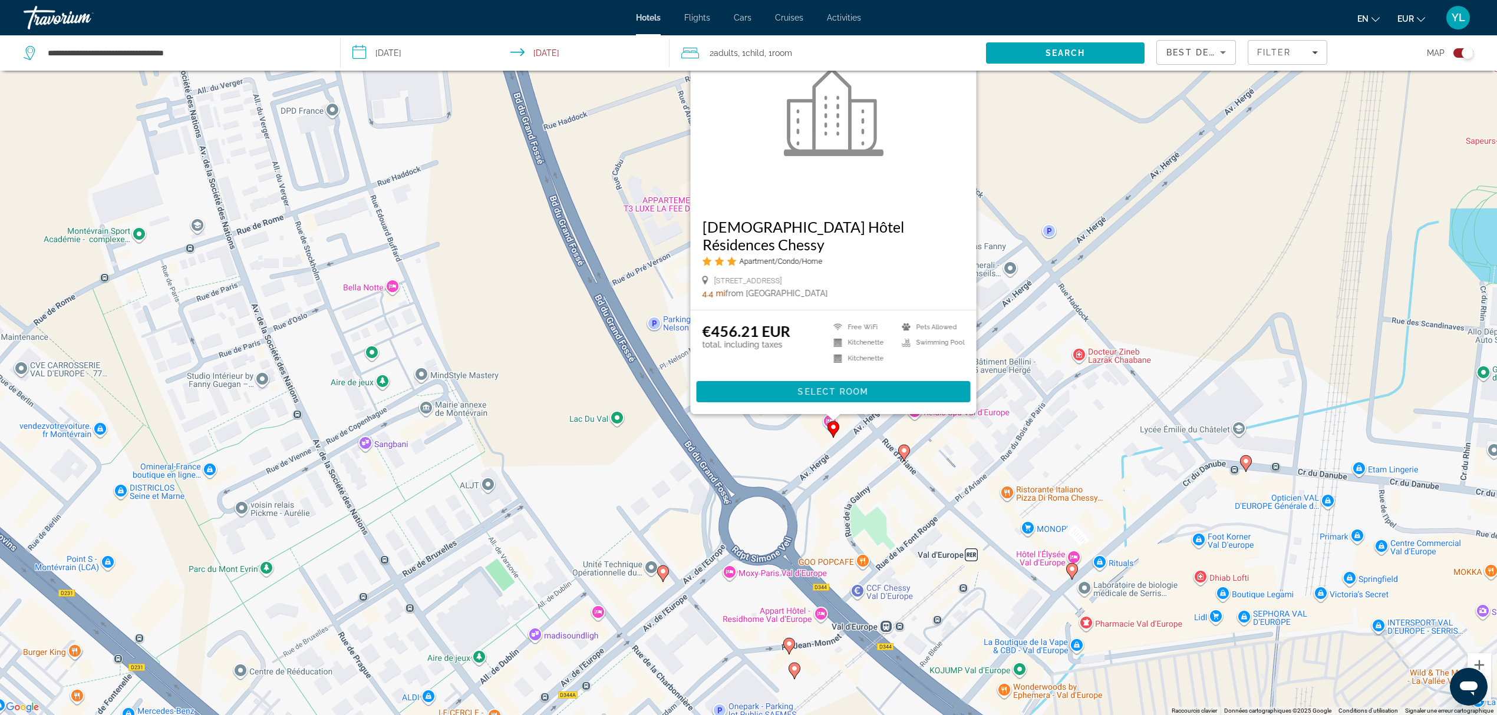
click at [905, 451] on image "Main content" at bounding box center [903, 450] width 7 height 7
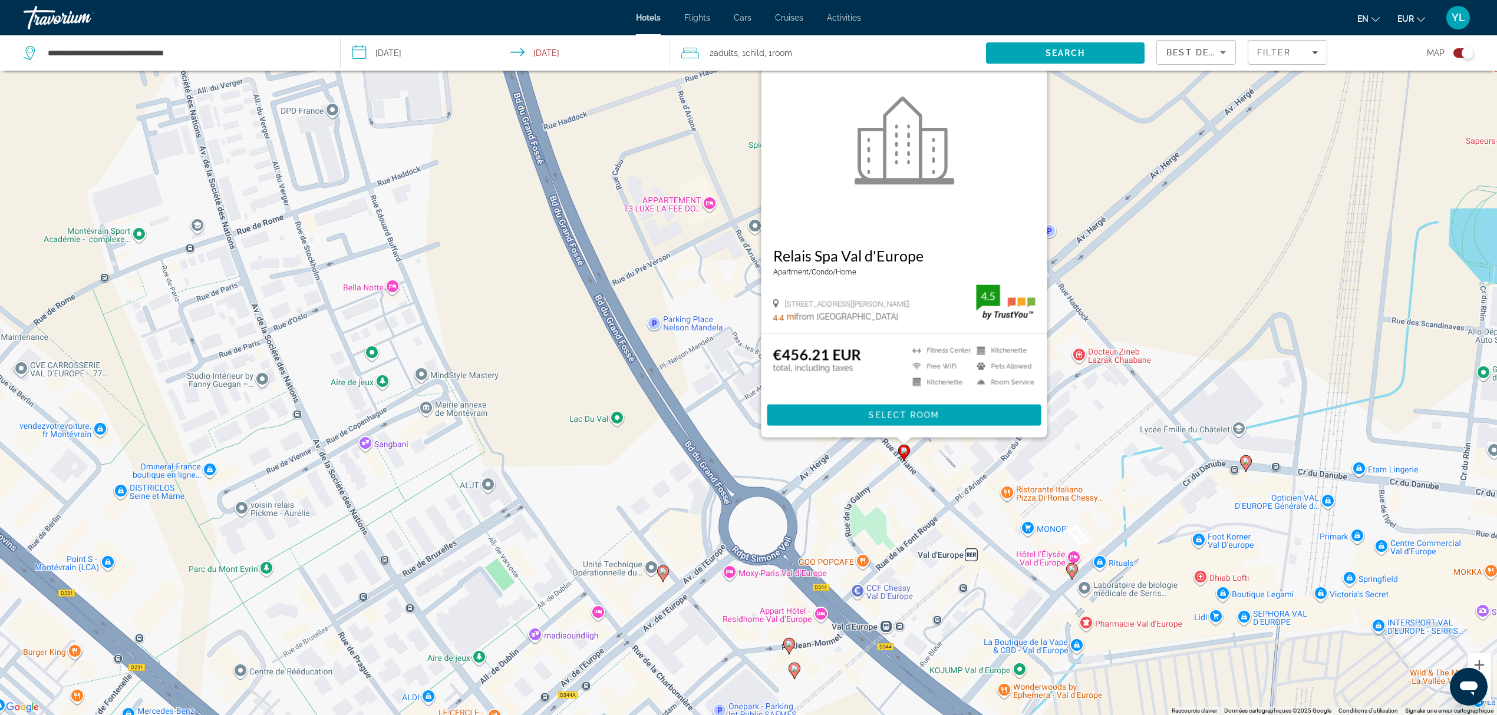
click at [1246, 462] on image "Main content" at bounding box center [1245, 461] width 7 height 7
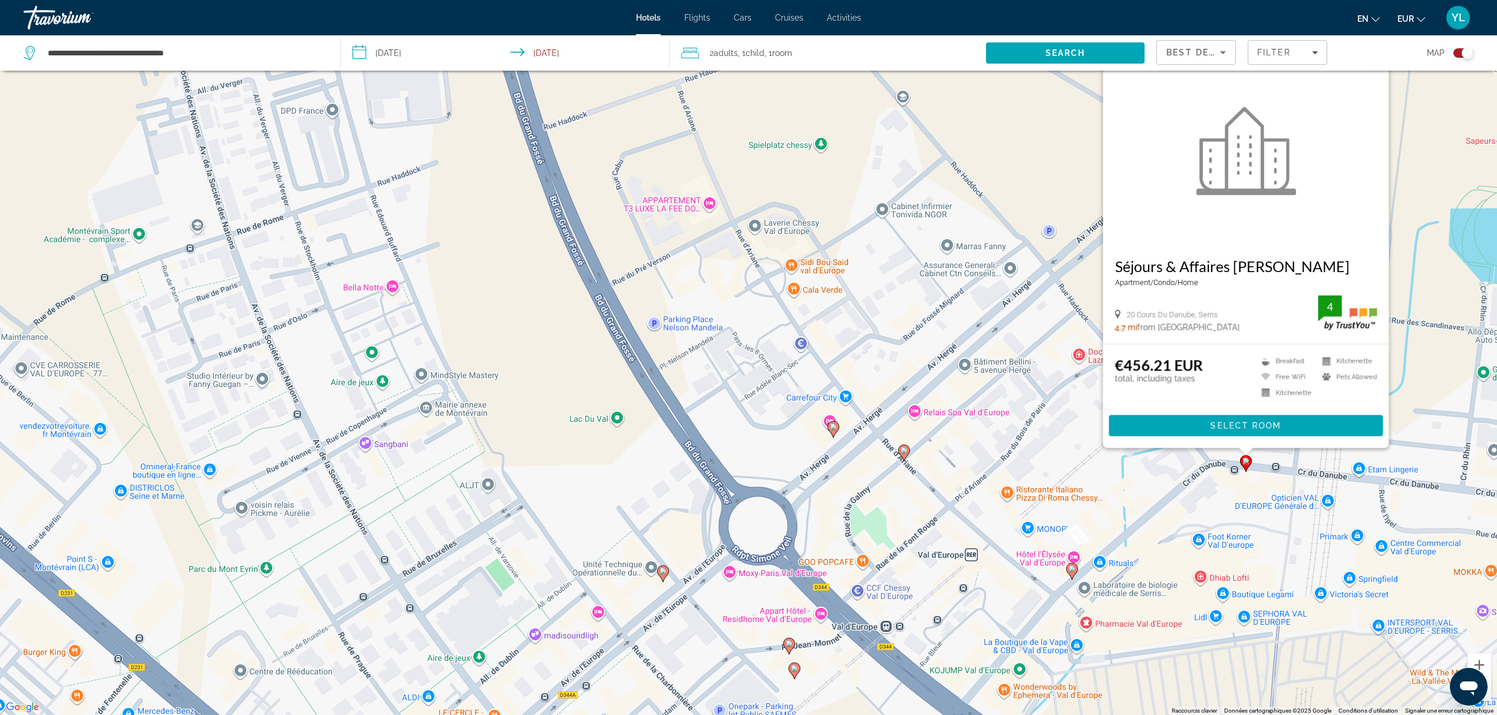
click at [1071, 566] on icon "Main content" at bounding box center [1072, 571] width 11 height 15
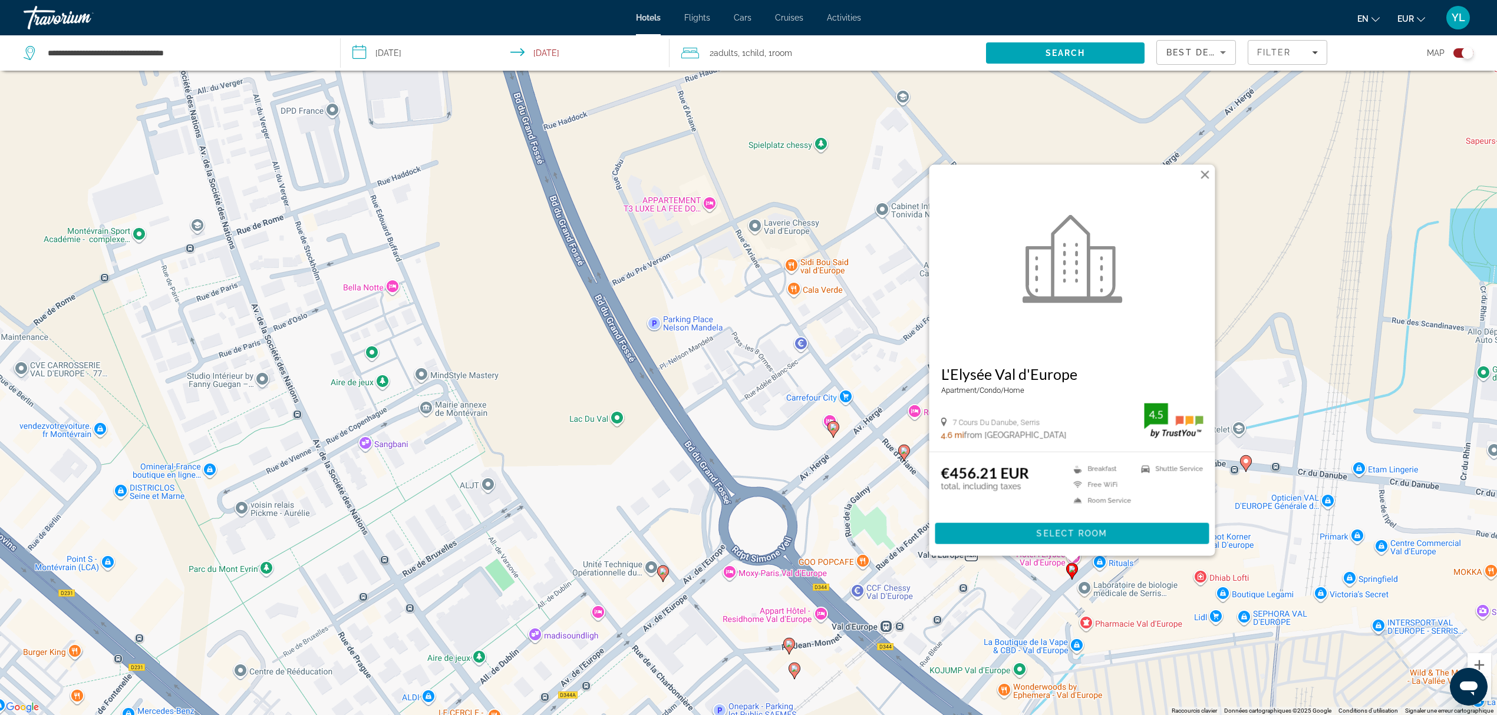
click at [787, 642] on image "Main content" at bounding box center [789, 644] width 7 height 7
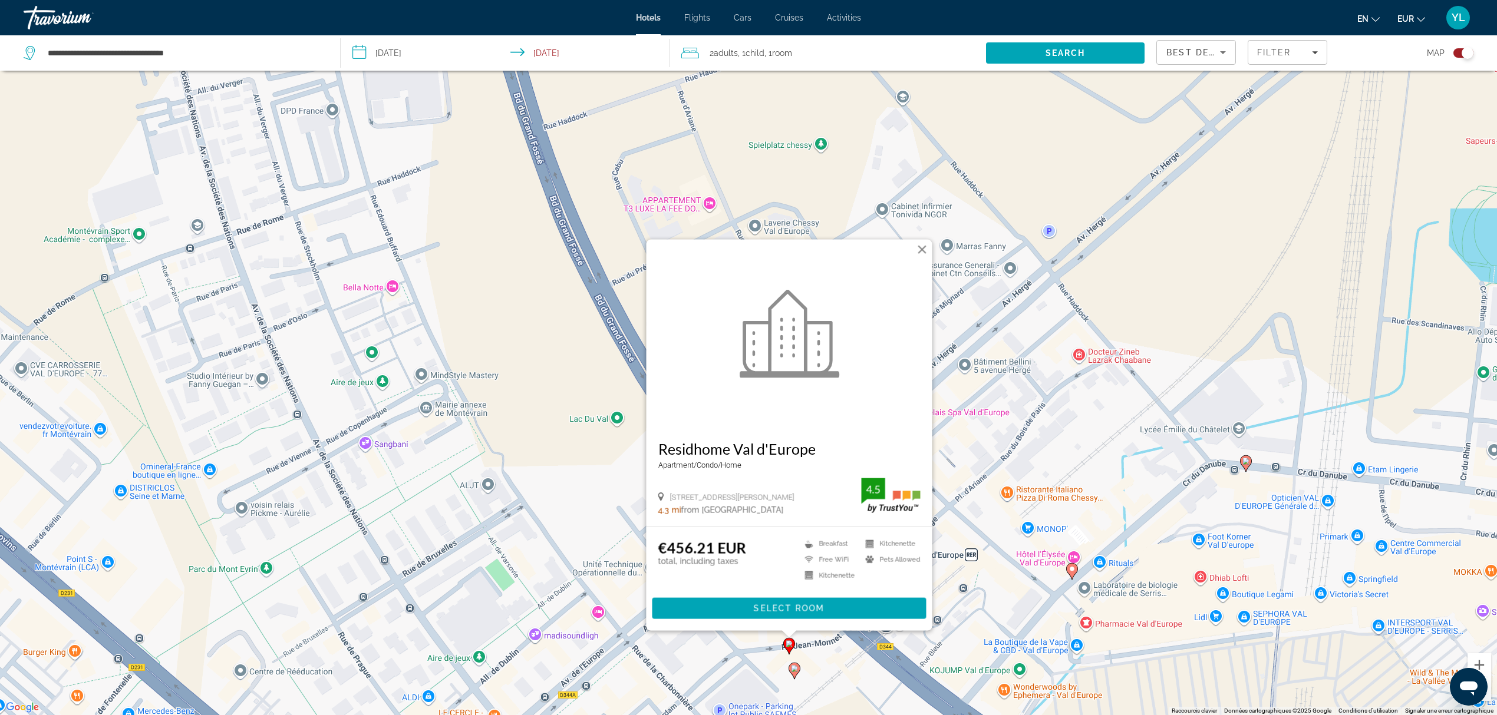
click at [1018, 423] on div "Pour activer le glissement avec le clavier, appuyez sur Alt+Entrée. Une fois ce…" at bounding box center [748, 357] width 1497 height 715
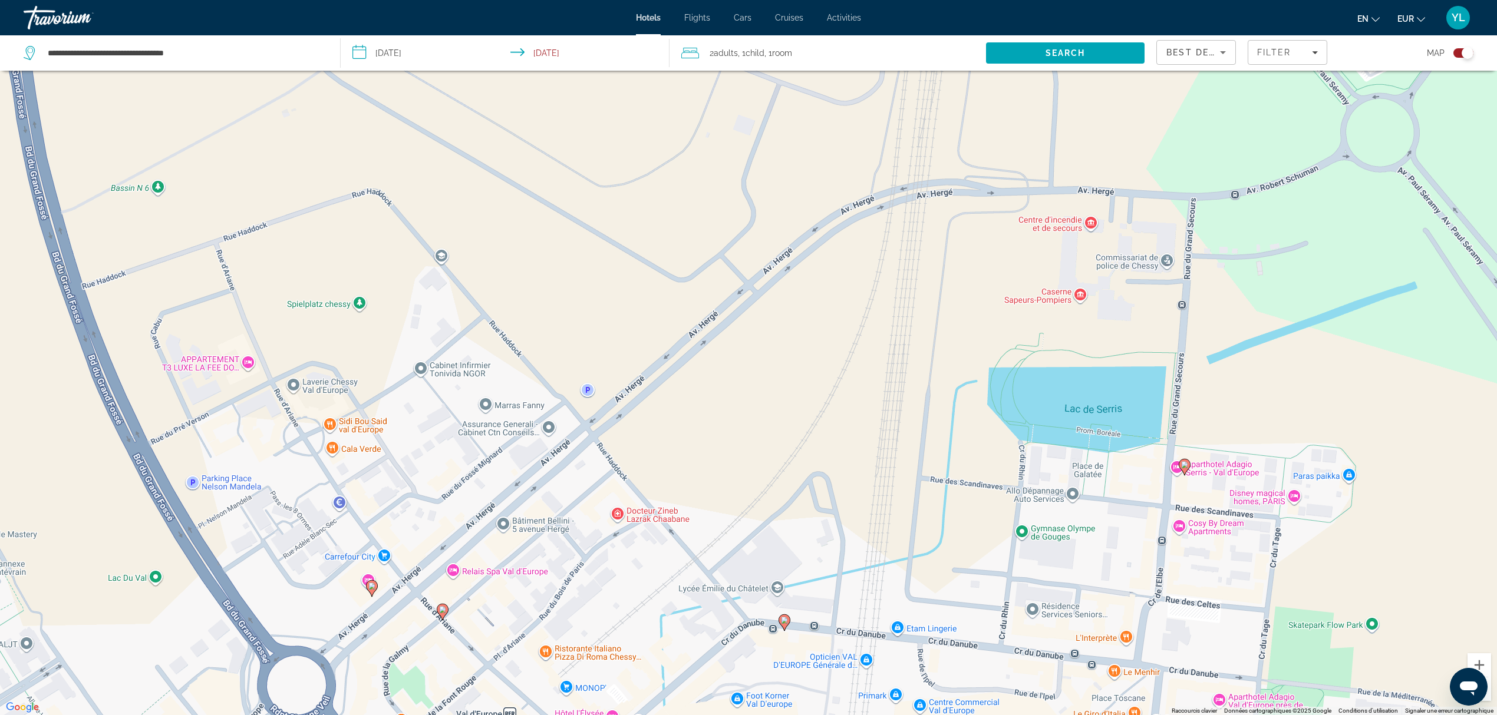
drag, startPoint x: 1247, startPoint y: 366, endPoint x: 784, endPoint y: 526, distance: 490.0
click at [784, 526] on div "Pour activer le glissement avec le clavier, appuyez sur Alt+Entrée. Une fois ce…" at bounding box center [748, 357] width 1497 height 715
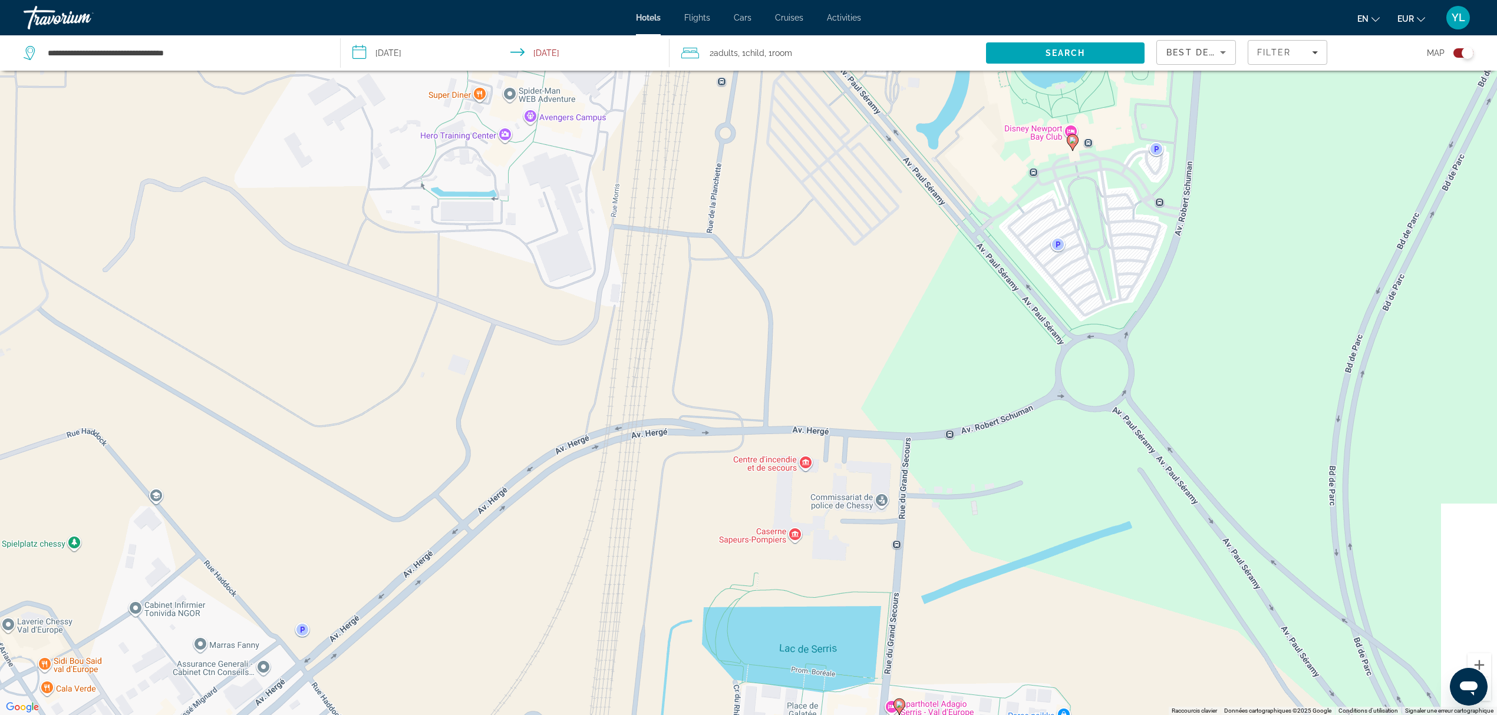
drag, startPoint x: 1208, startPoint y: 328, endPoint x: 929, endPoint y: 564, distance: 365.4
click at [928, 565] on div "Pour activer le glissement avec le clavier, appuyez sur Alt+Entrée. Une fois ce…" at bounding box center [748, 357] width 1497 height 715
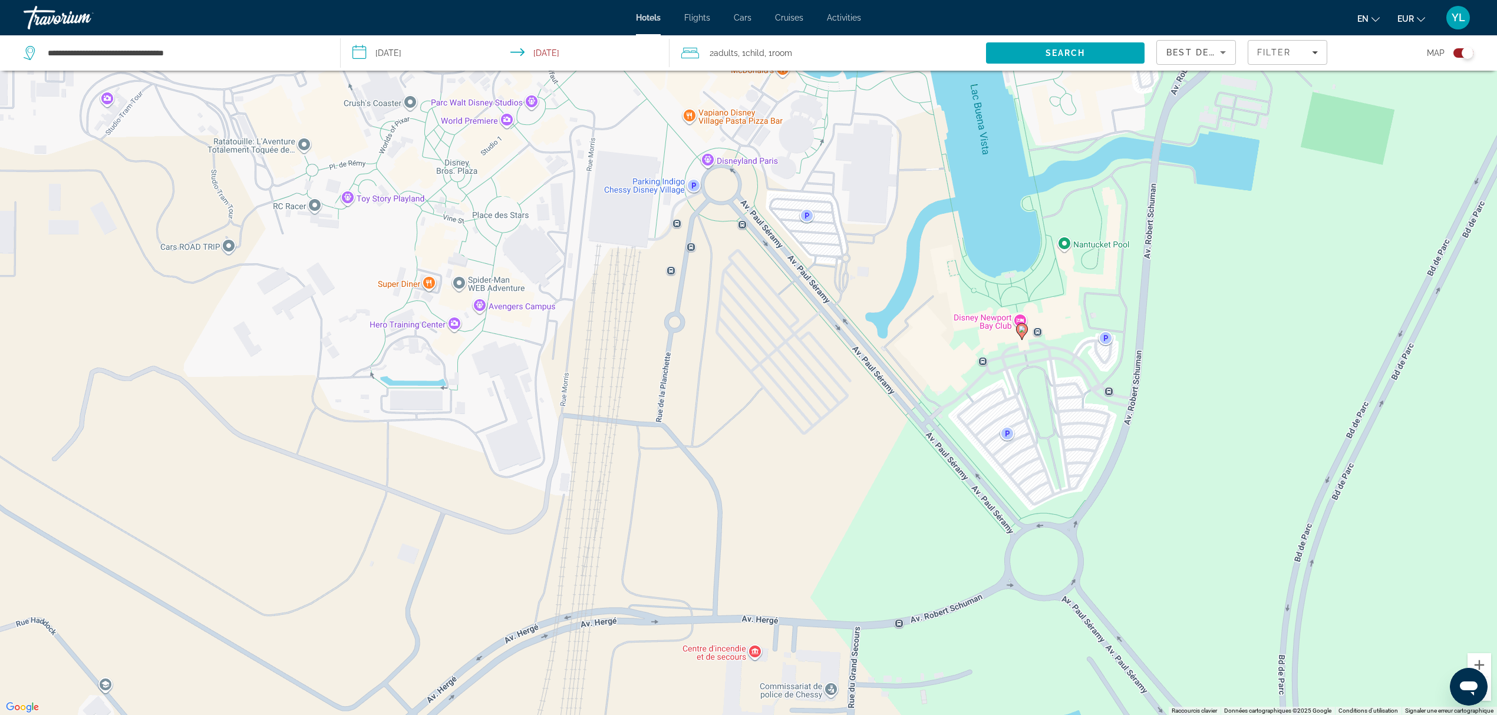
drag, startPoint x: 908, startPoint y: 297, endPoint x: 903, endPoint y: 454, distance: 156.8
click at [903, 454] on div "Pour activer le glissement avec le clavier, appuyez sur Alt+Entrée. Une fois ce…" at bounding box center [748, 357] width 1497 height 715
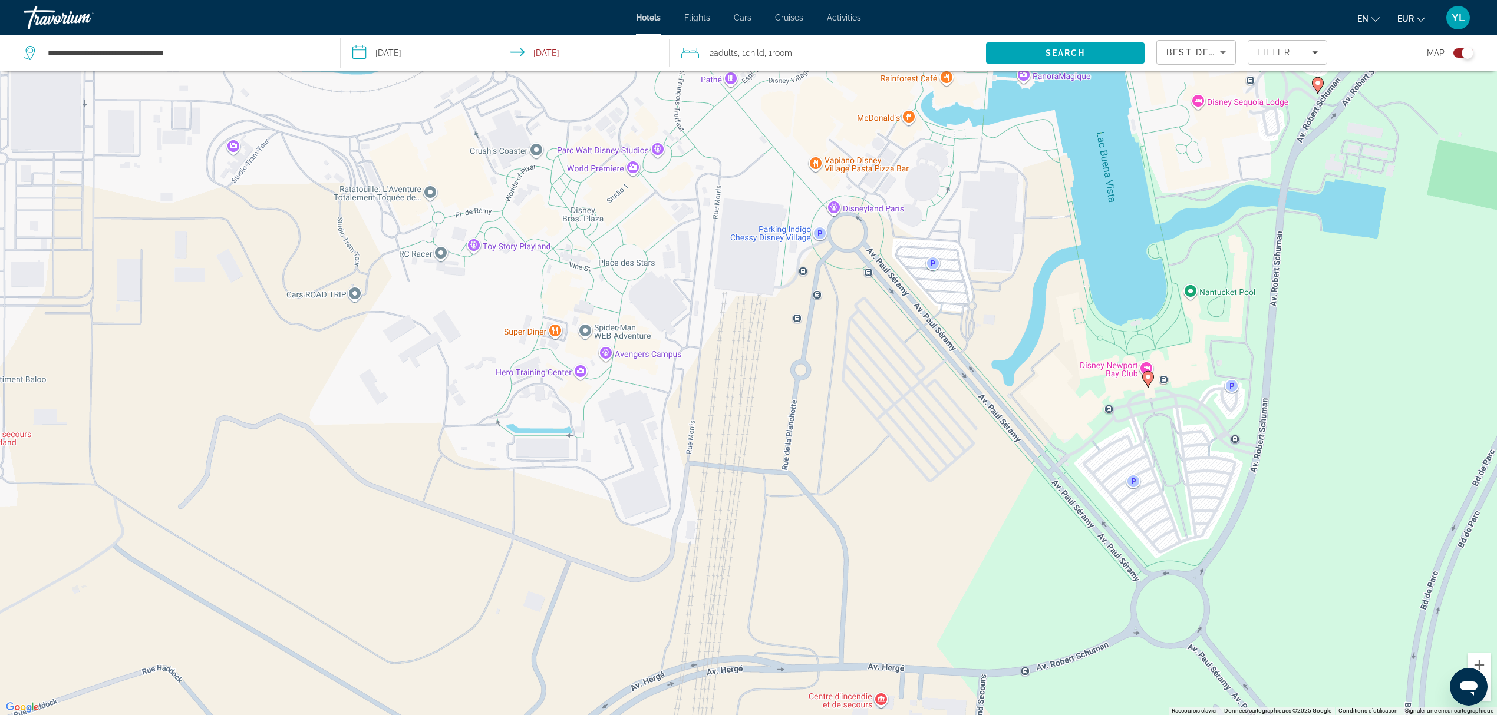
click at [1150, 378] on image "Main content" at bounding box center [1147, 377] width 7 height 7
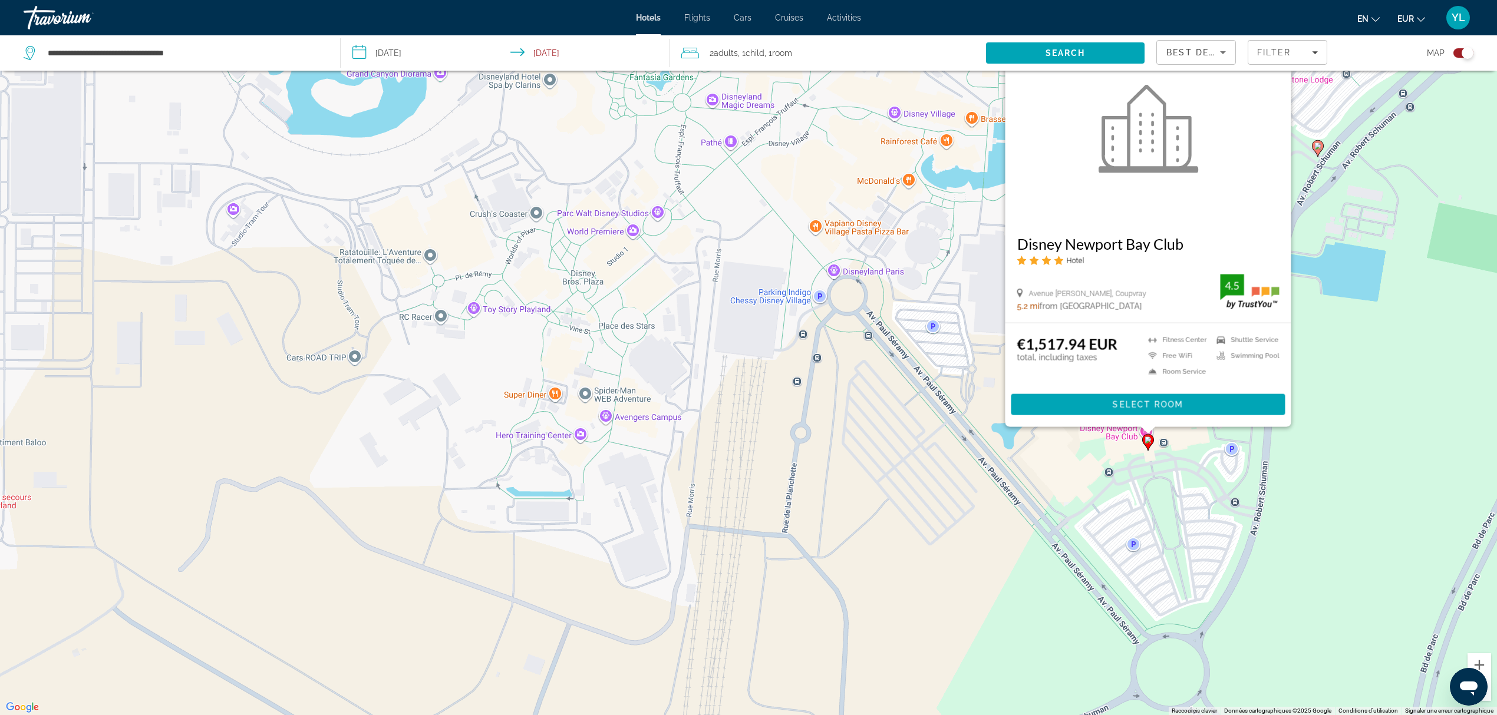
click at [1304, 425] on div "Pour activer le glissement avec le clavier, appuyez sur Alt+Entrée. Une fois ce…" at bounding box center [748, 357] width 1497 height 715
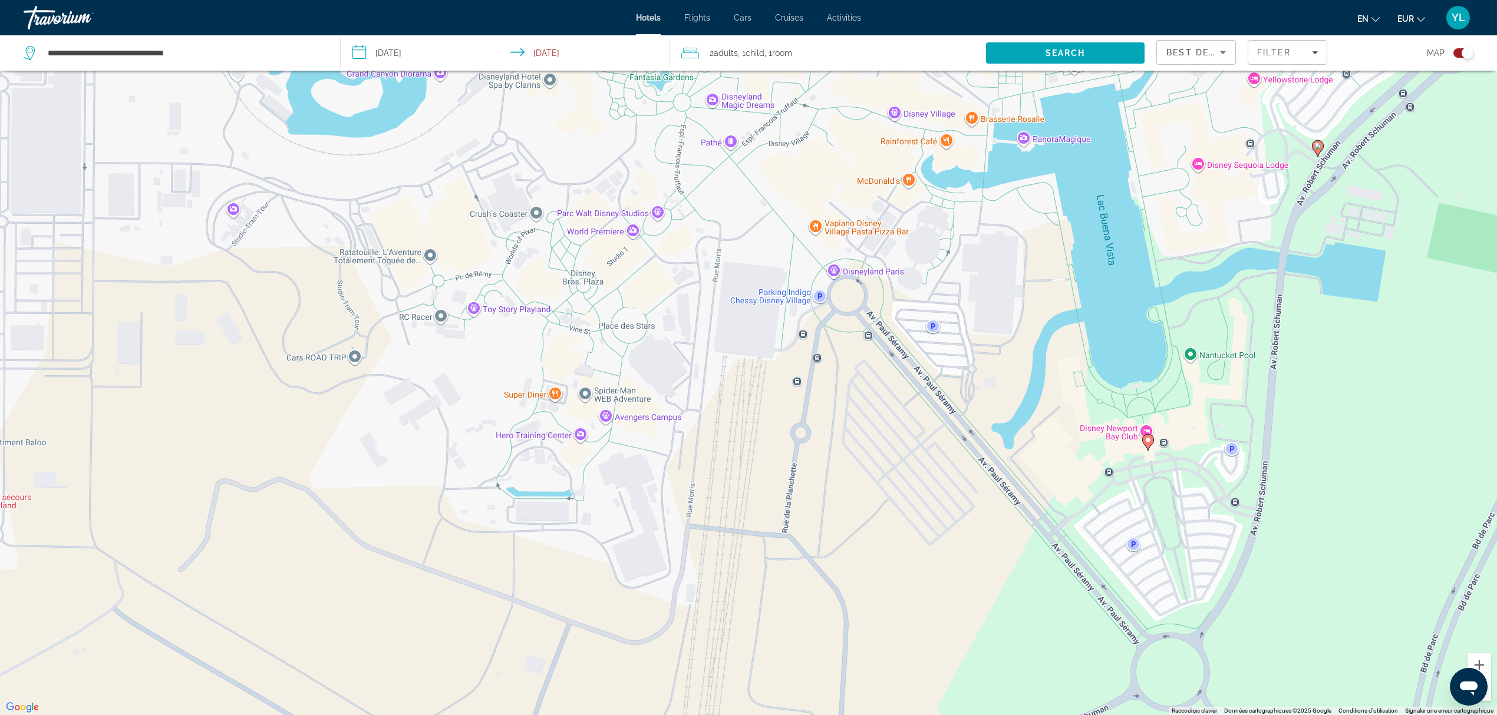
click at [1319, 149] on image "Main content" at bounding box center [1317, 146] width 7 height 7
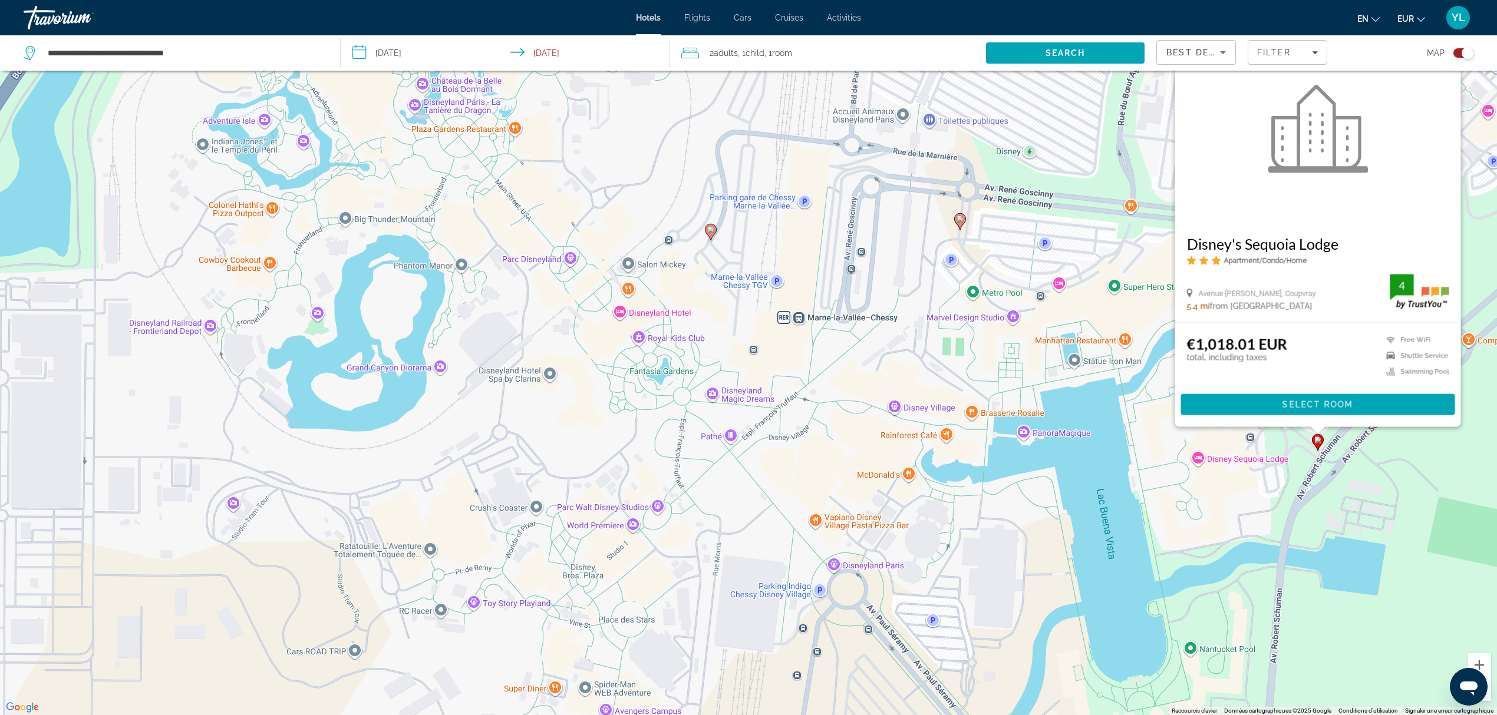
click at [1146, 431] on div "Pour activer le glissement avec le clavier, appuyez sur Alt+Entrée. Une fois ce…" at bounding box center [748, 357] width 1497 height 715
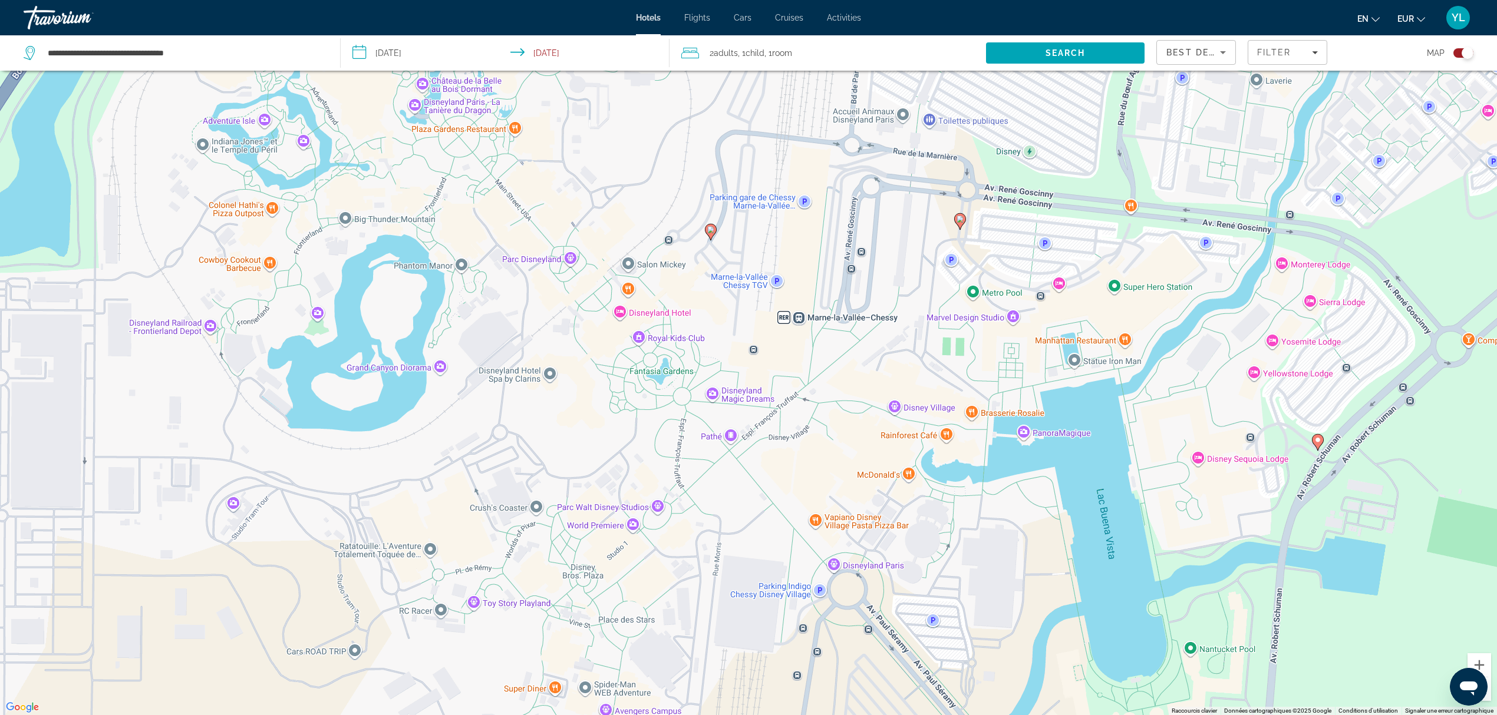
click at [963, 223] on image "Main content" at bounding box center [959, 219] width 7 height 7
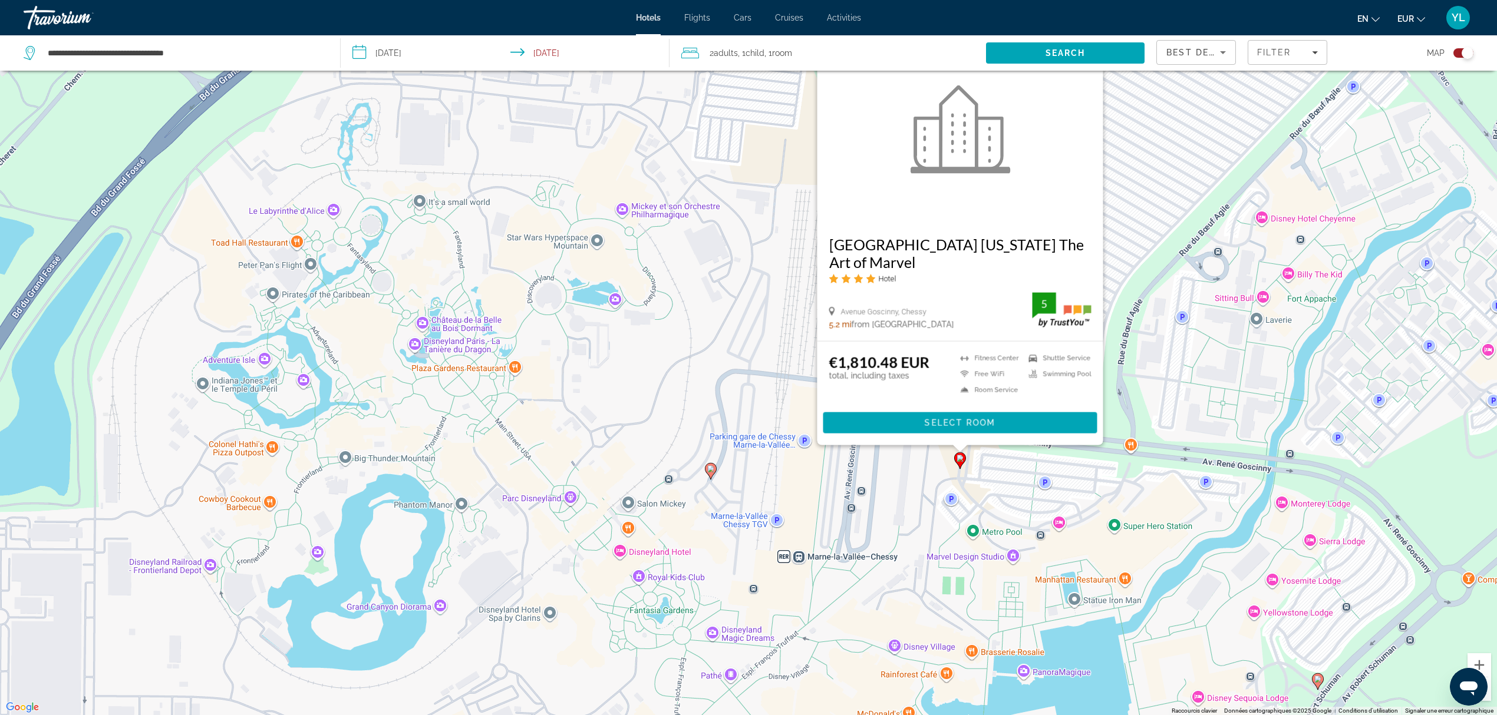
click at [1207, 361] on div "Pour activer le glissement avec le clavier, appuyez sur Alt+Entrée. Une fois ce…" at bounding box center [748, 357] width 1497 height 715
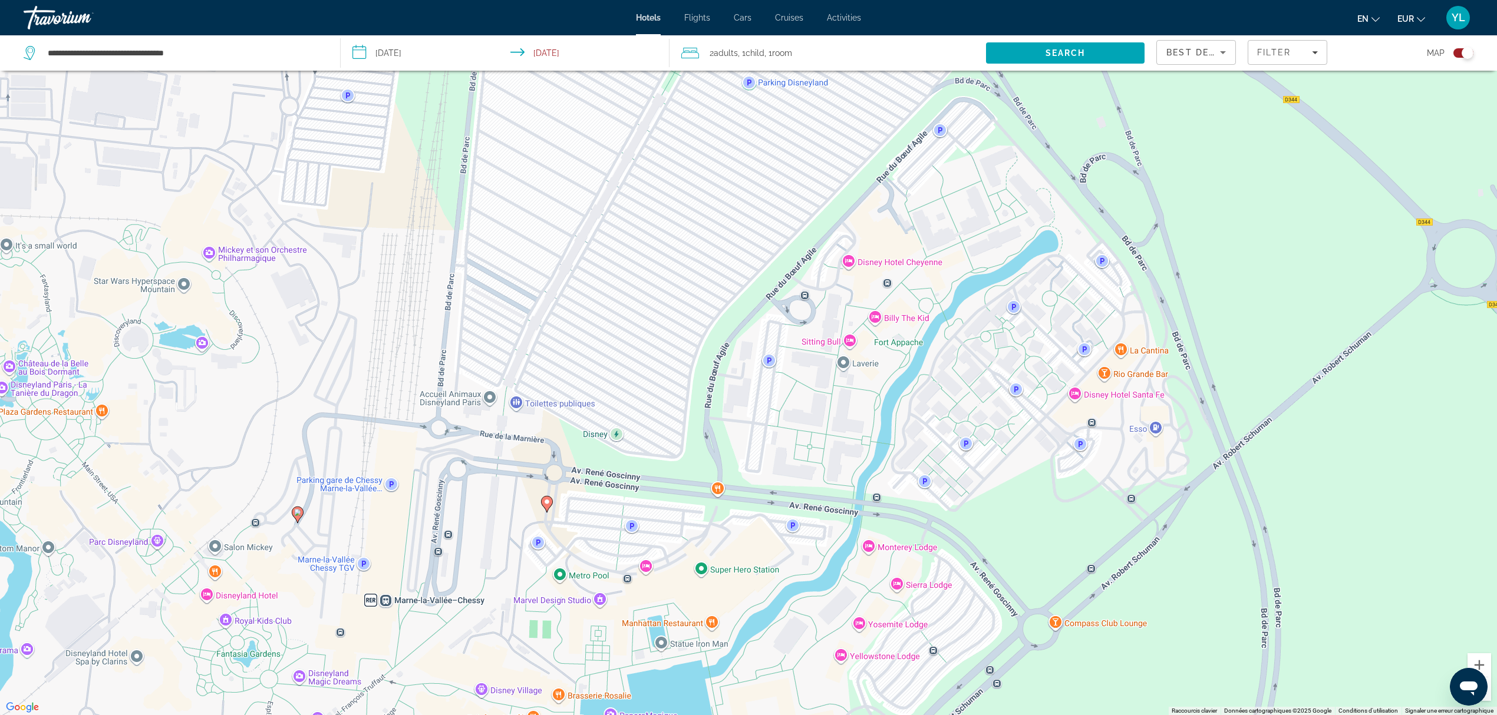
drag, startPoint x: 1318, startPoint y: 405, endPoint x: 905, endPoint y: 449, distance: 415.4
click at [905, 449] on div "Pour activer le glissement avec le clavier, appuyez sur Alt+Entrée. Une fois ce…" at bounding box center [748, 357] width 1497 height 715
click at [900, 263] on image "Main content" at bounding box center [899, 262] width 7 height 7
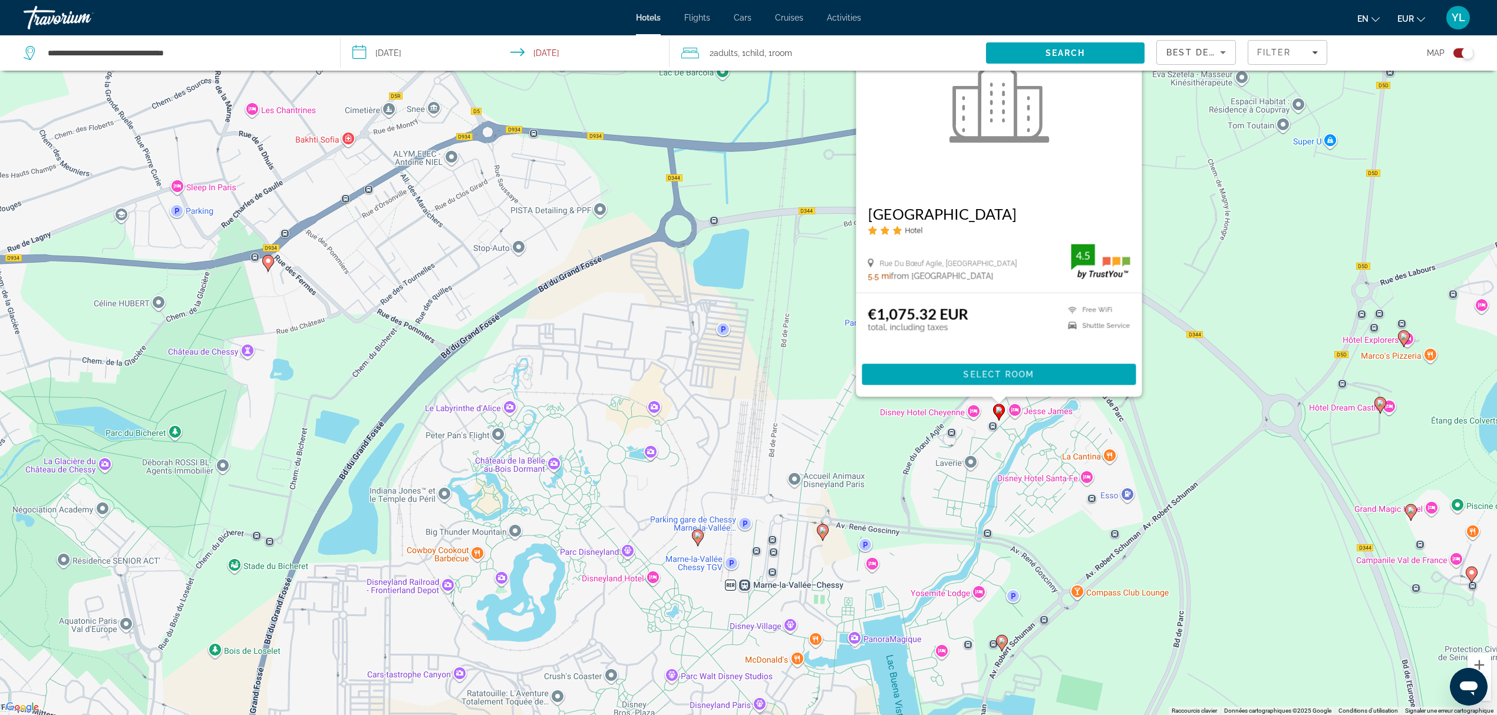
click at [1382, 405] on image "Main content" at bounding box center [1380, 403] width 7 height 7
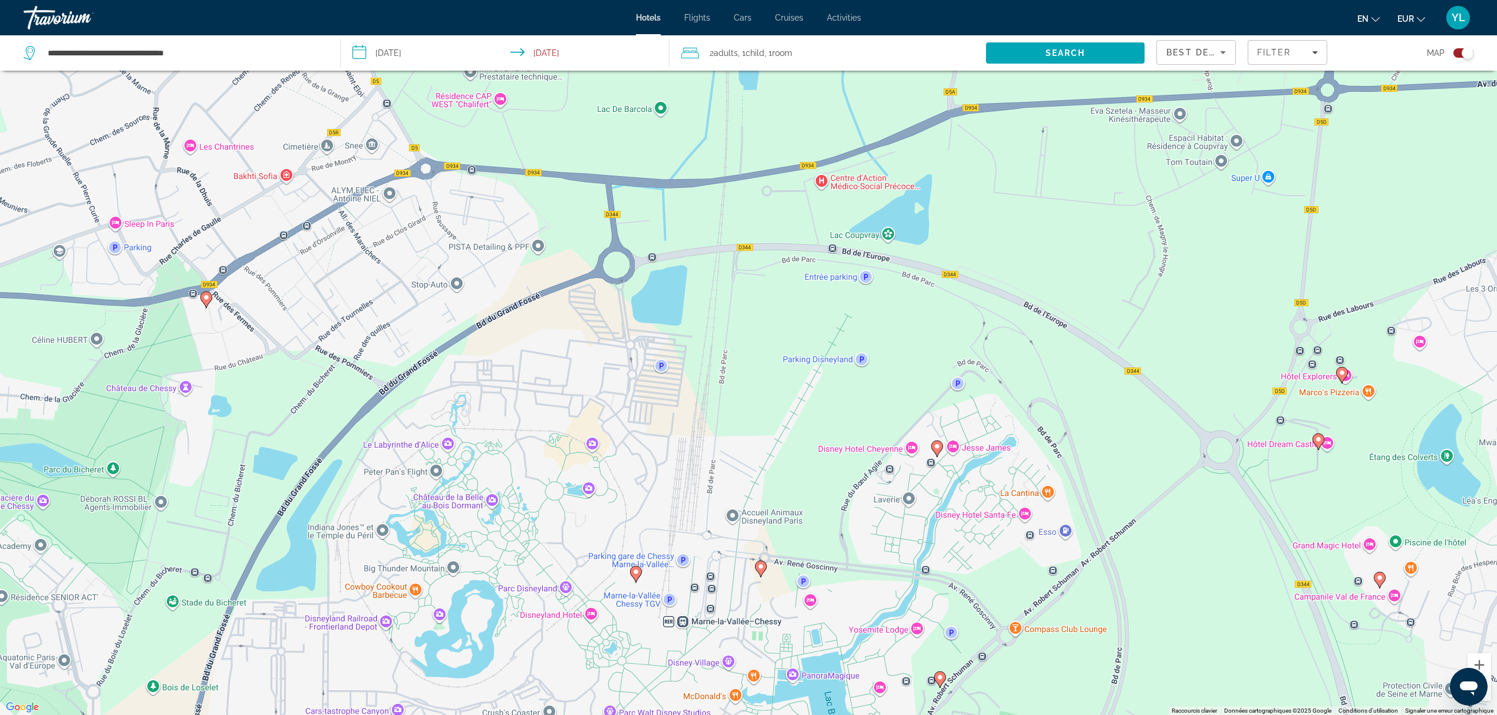
click at [1318, 443] on image "Main content" at bounding box center [1318, 439] width 7 height 7
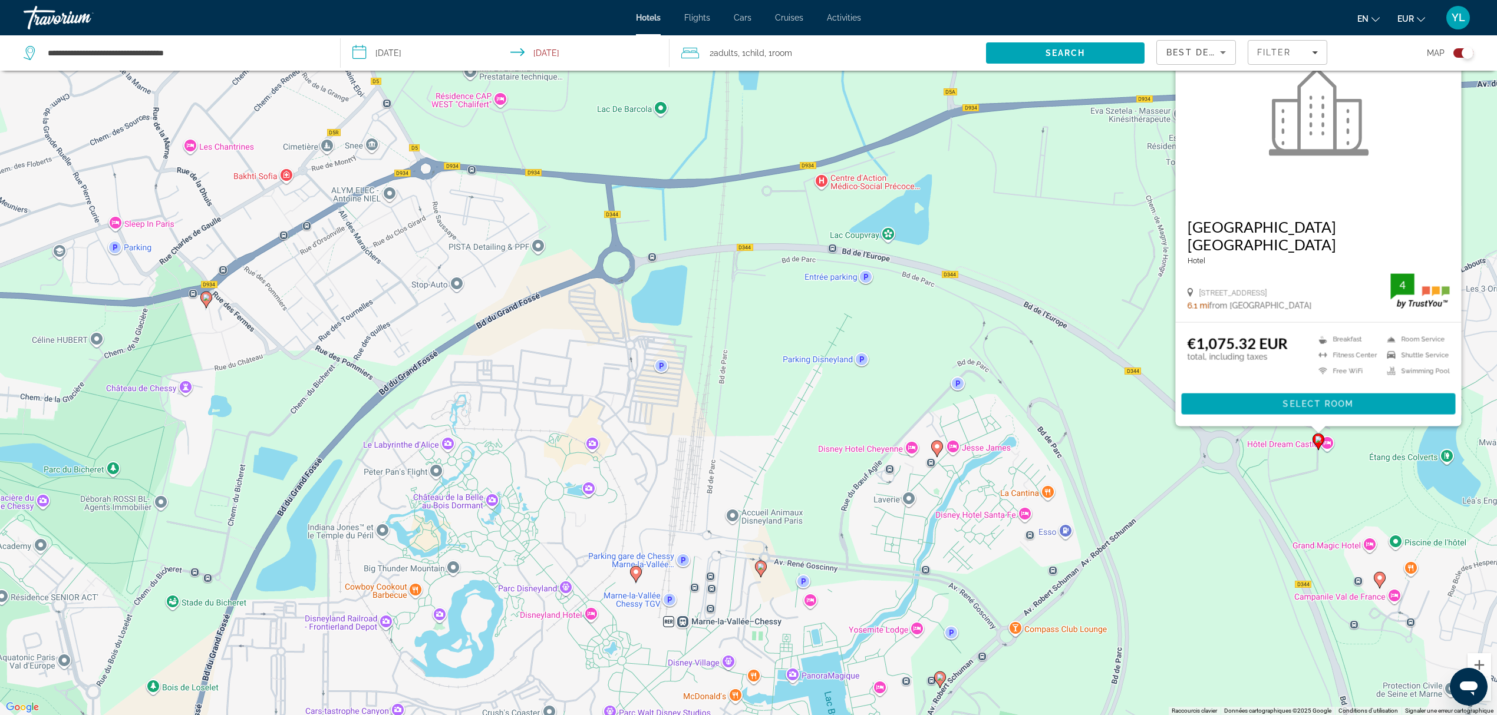
click at [1240, 510] on div "Pour activer le glissement avec le clavier, appuyez sur Alt+Entrée. Une fois ce…" at bounding box center [748, 357] width 1497 height 715
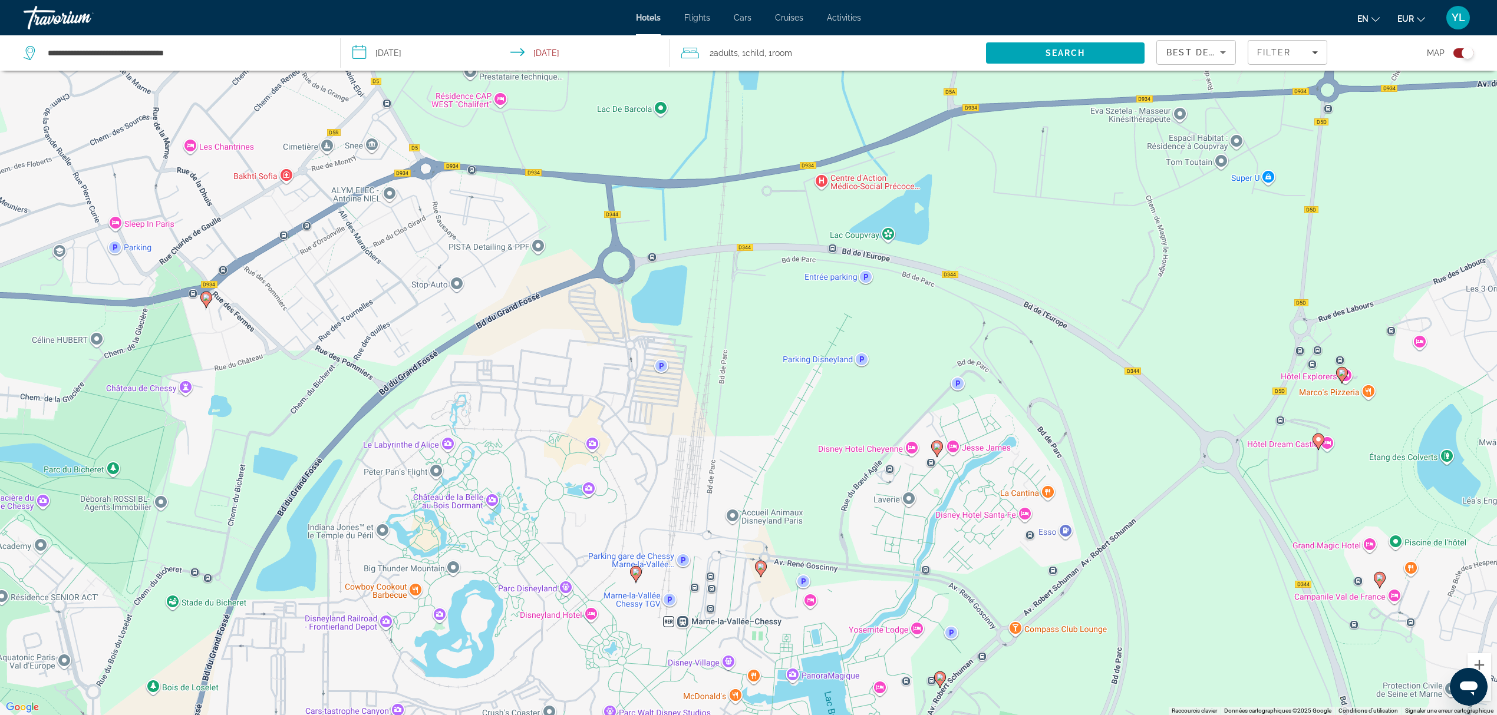
click at [1380, 576] on image "Main content" at bounding box center [1379, 578] width 7 height 7
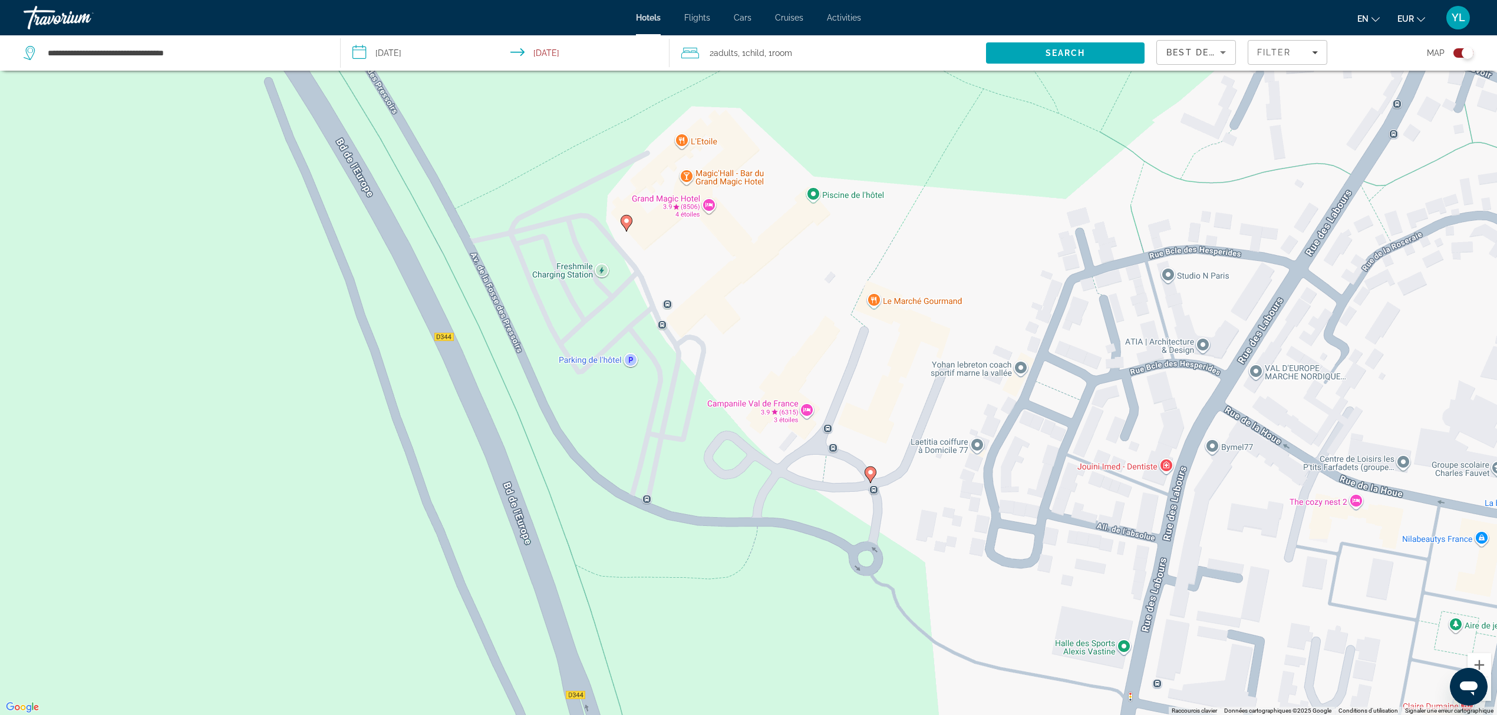
click at [627, 219] on image "Main content" at bounding box center [626, 220] width 7 height 7
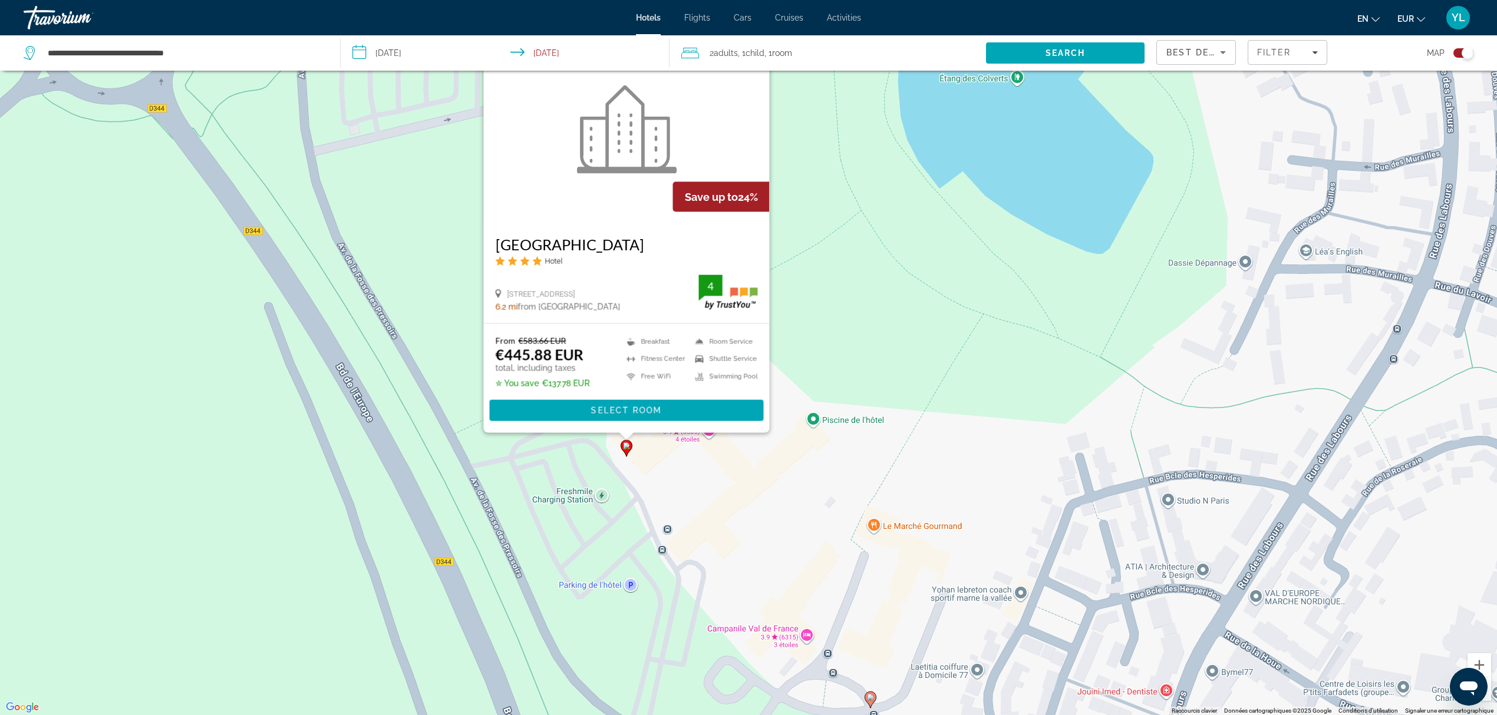
click at [835, 255] on div "Pour activer le glissement avec le clavier, appuyez sur Alt+Entrée. Une fois ce…" at bounding box center [748, 357] width 1497 height 715
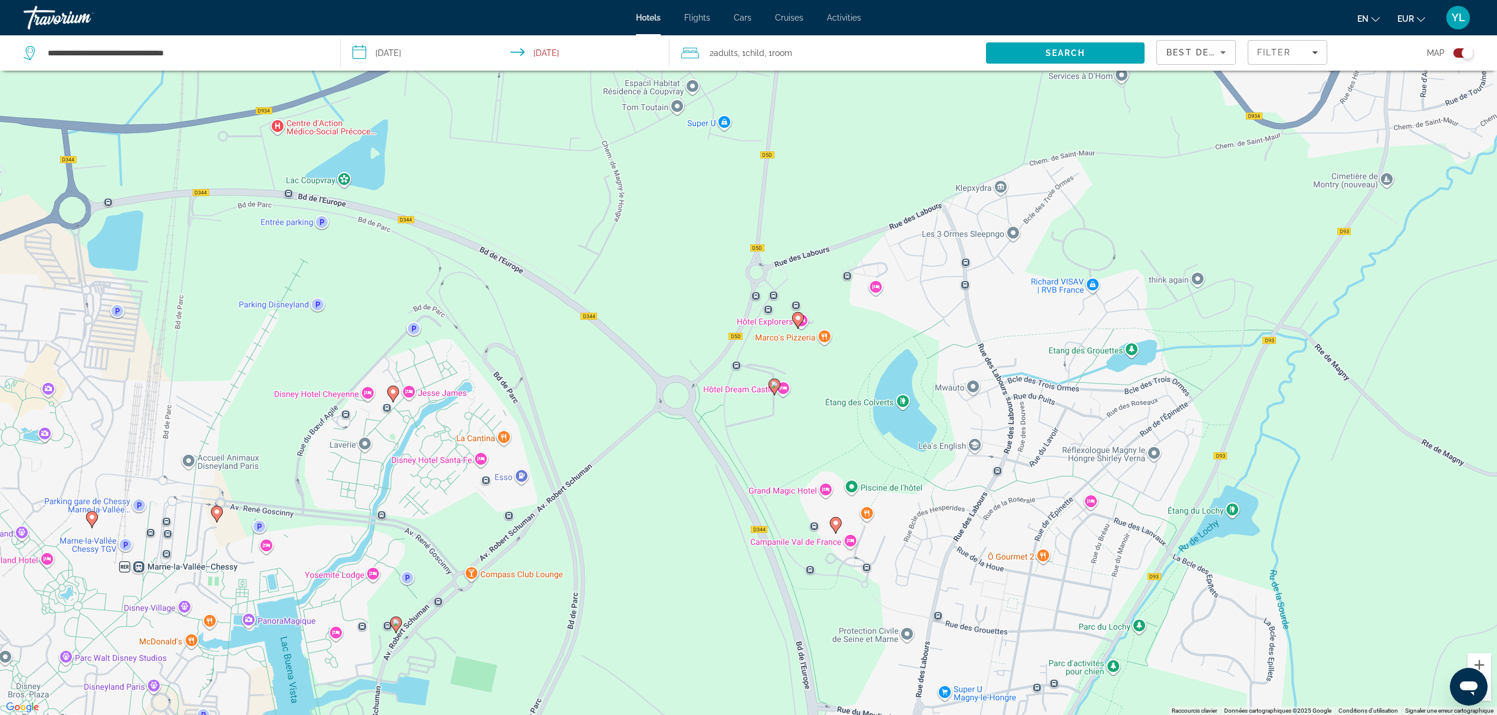
drag, startPoint x: 701, startPoint y: 250, endPoint x: 748, endPoint y: 427, distance: 183.5
click at [748, 427] on div "Pour activer le glissement avec le clavier, appuyez sur Alt+Entrée. Une fois ce…" at bounding box center [748, 357] width 1497 height 715
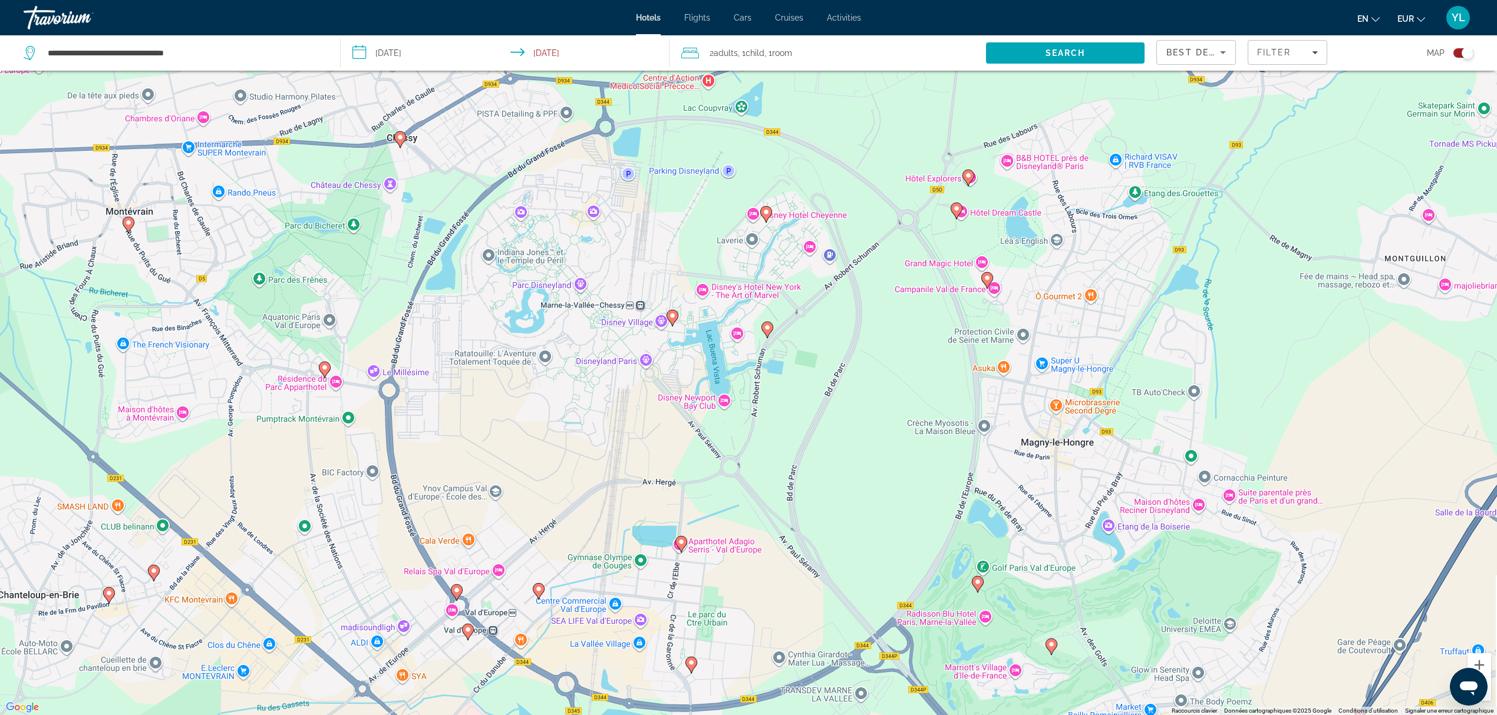
drag, startPoint x: 686, startPoint y: 441, endPoint x: 882, endPoint y: 252, distance: 272.2
click at [882, 252] on div "Pour activer le glissement avec le clavier, appuyez sur Alt+Entrée. Une fois ce…" at bounding box center [748, 357] width 1497 height 715
click at [1050, 645] on image "Main content" at bounding box center [1051, 644] width 7 height 7
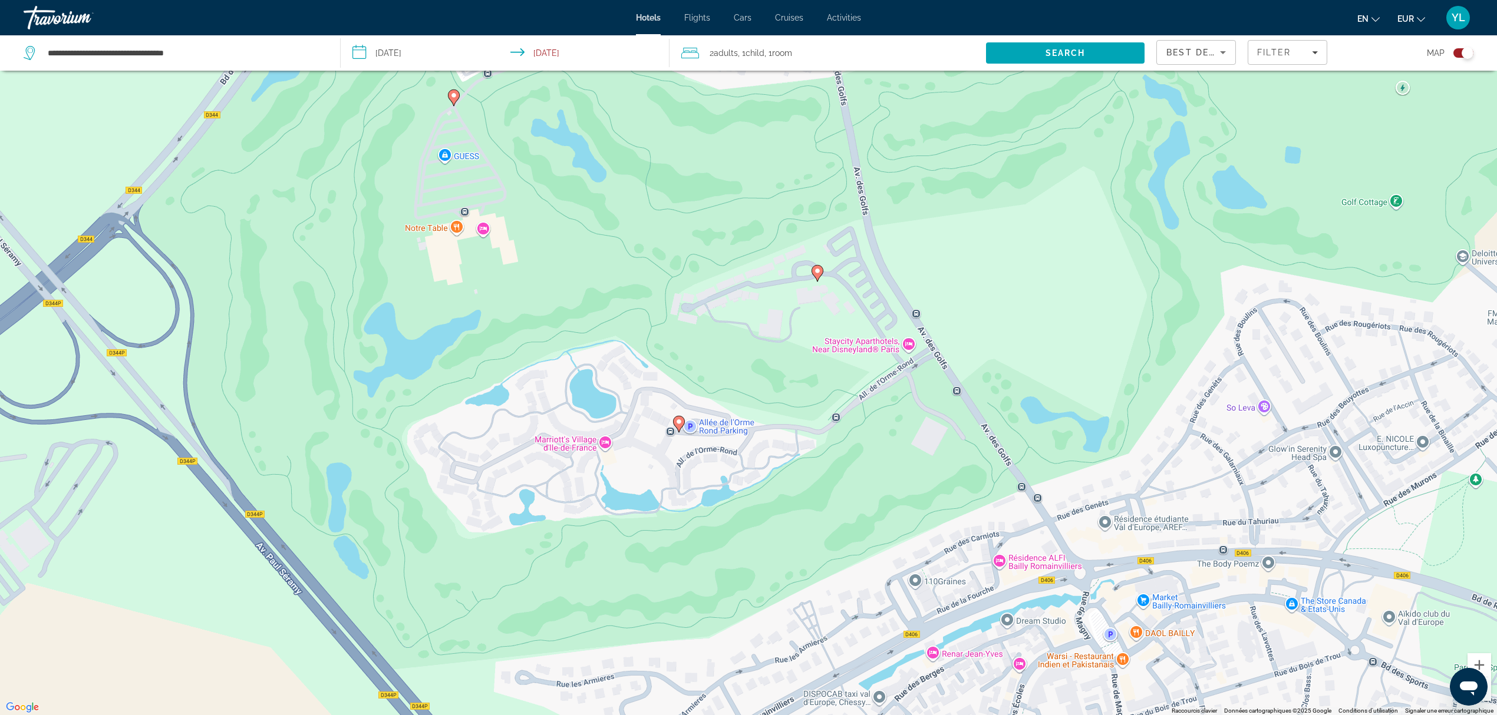
click at [747, 349] on div "Pour naviguer, appuyez sur les touches fléchées. Pour activer le glissement ave…" at bounding box center [748, 357] width 1497 height 715
click at [816, 271] on image "Main content" at bounding box center [817, 271] width 7 height 7
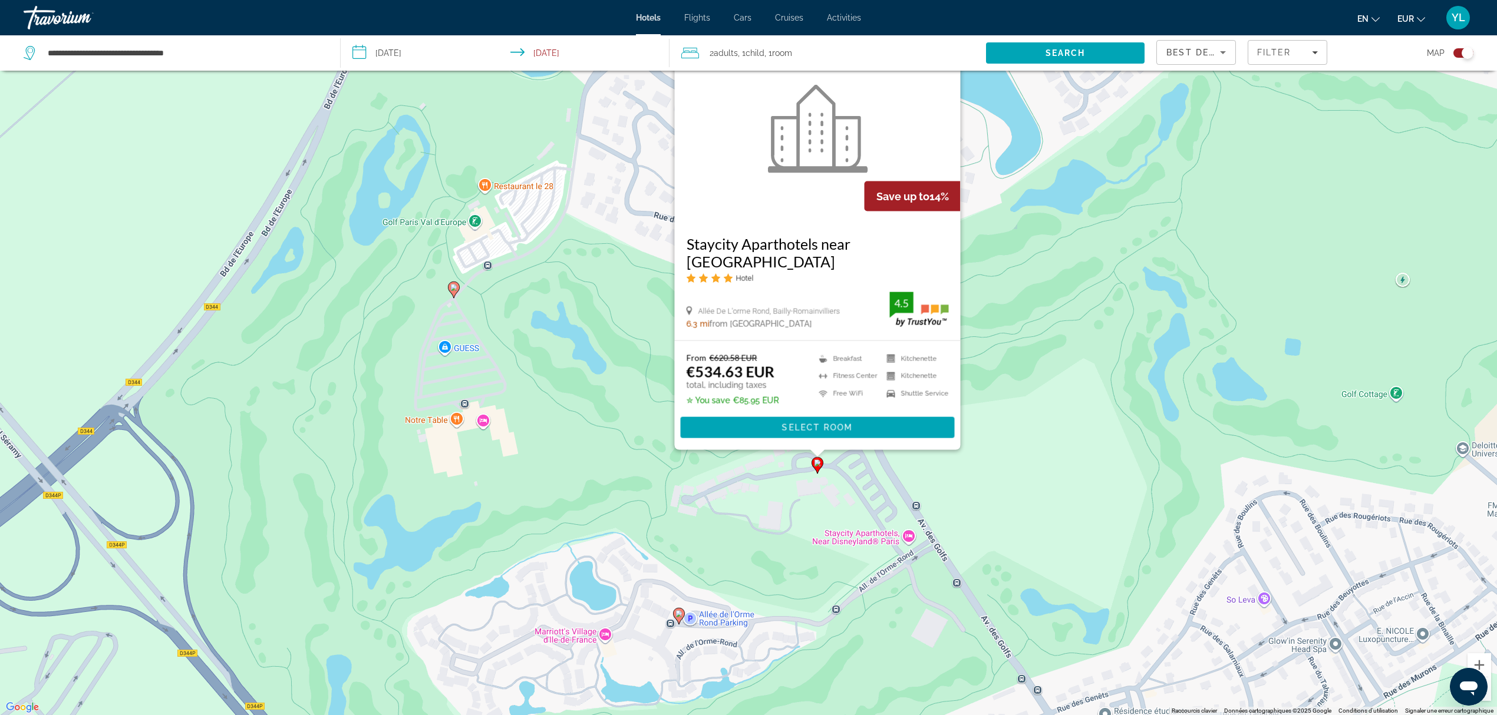
click at [678, 614] on image "Main content" at bounding box center [678, 614] width 7 height 7
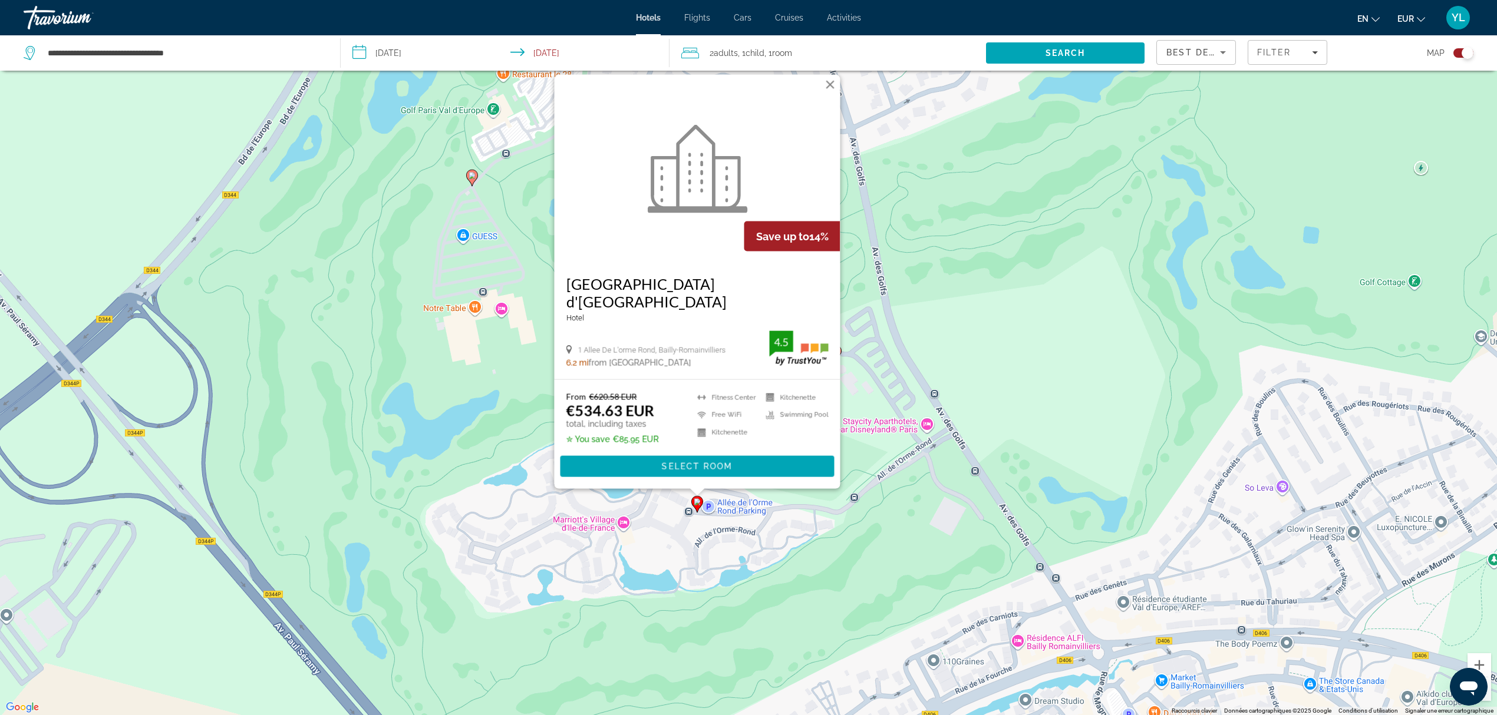
drag, startPoint x: 840, startPoint y: 632, endPoint x: 858, endPoint y: 517, distance: 116.4
click at [858, 517] on div "Pour activer le glissement avec le clavier, appuyez sur Alt+Entrée. Une fois ce…" at bounding box center [748, 357] width 1497 height 715
